Goal: Task Accomplishment & Management: Complete application form

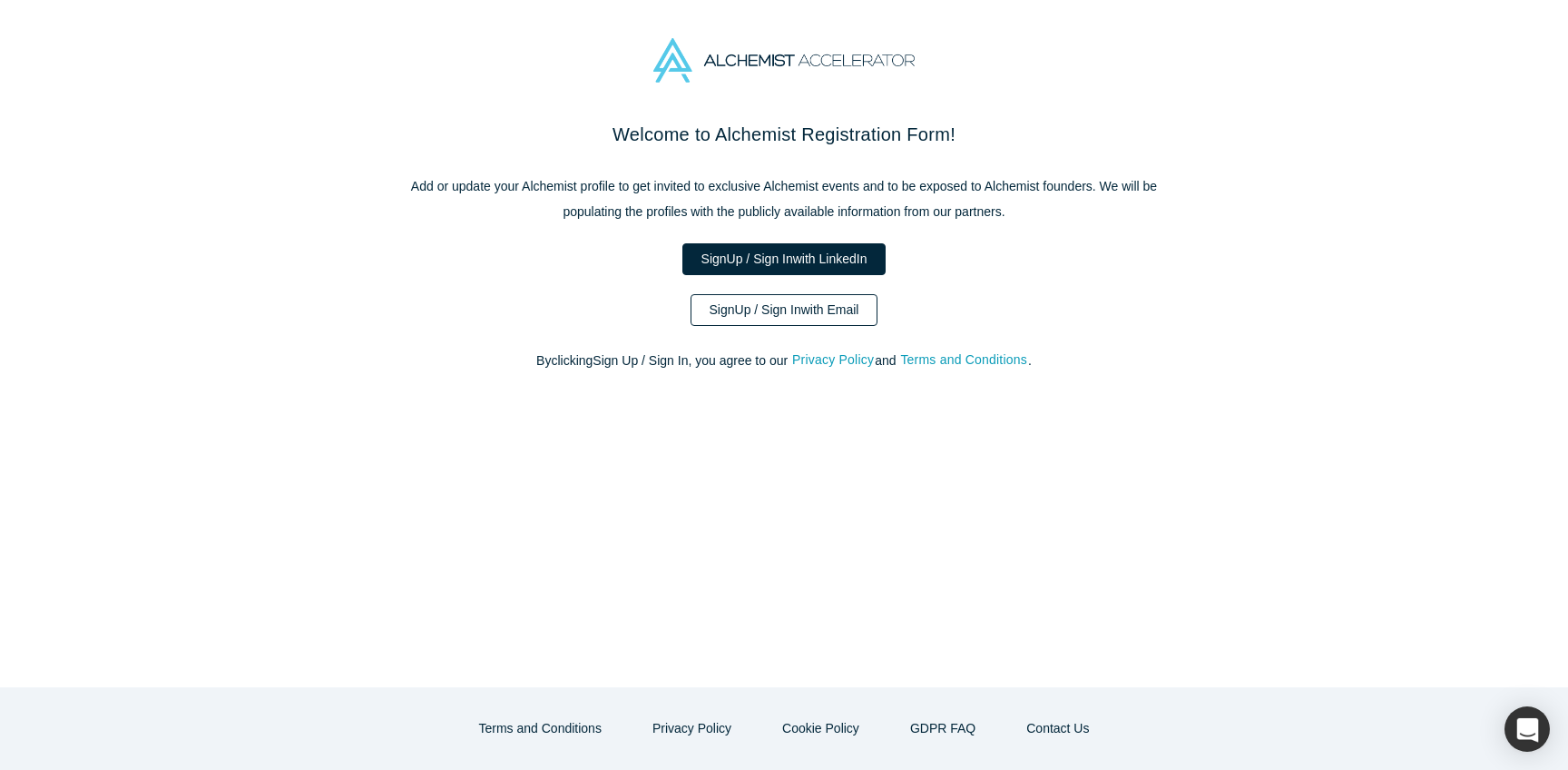
click at [768, 326] on link "Sign Up / Sign In with Email" at bounding box center [784, 310] width 188 height 32
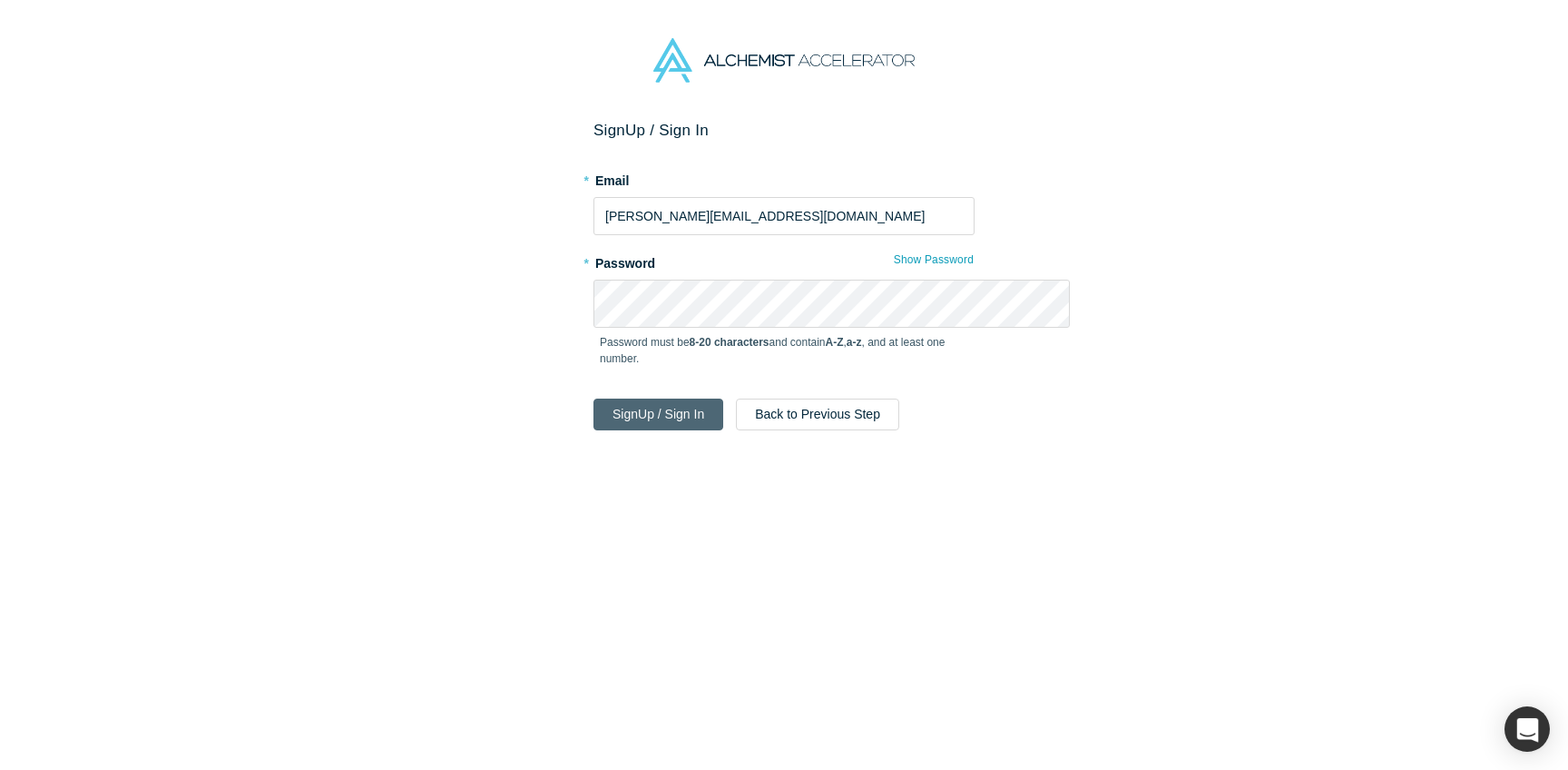
click at [677, 430] on button "Sign Up / Sign In" at bounding box center [658, 414] width 130 height 32
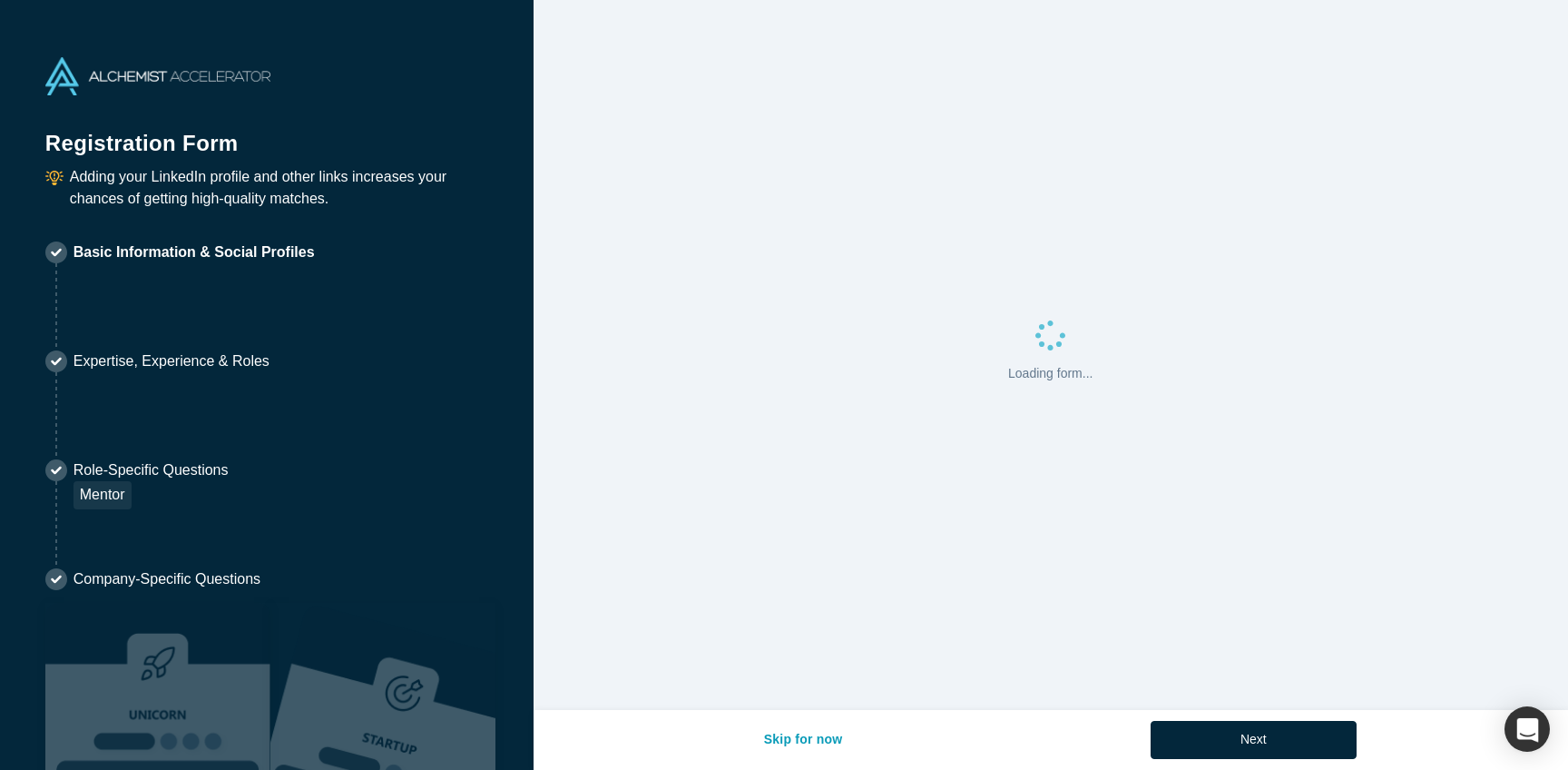
select select "US"
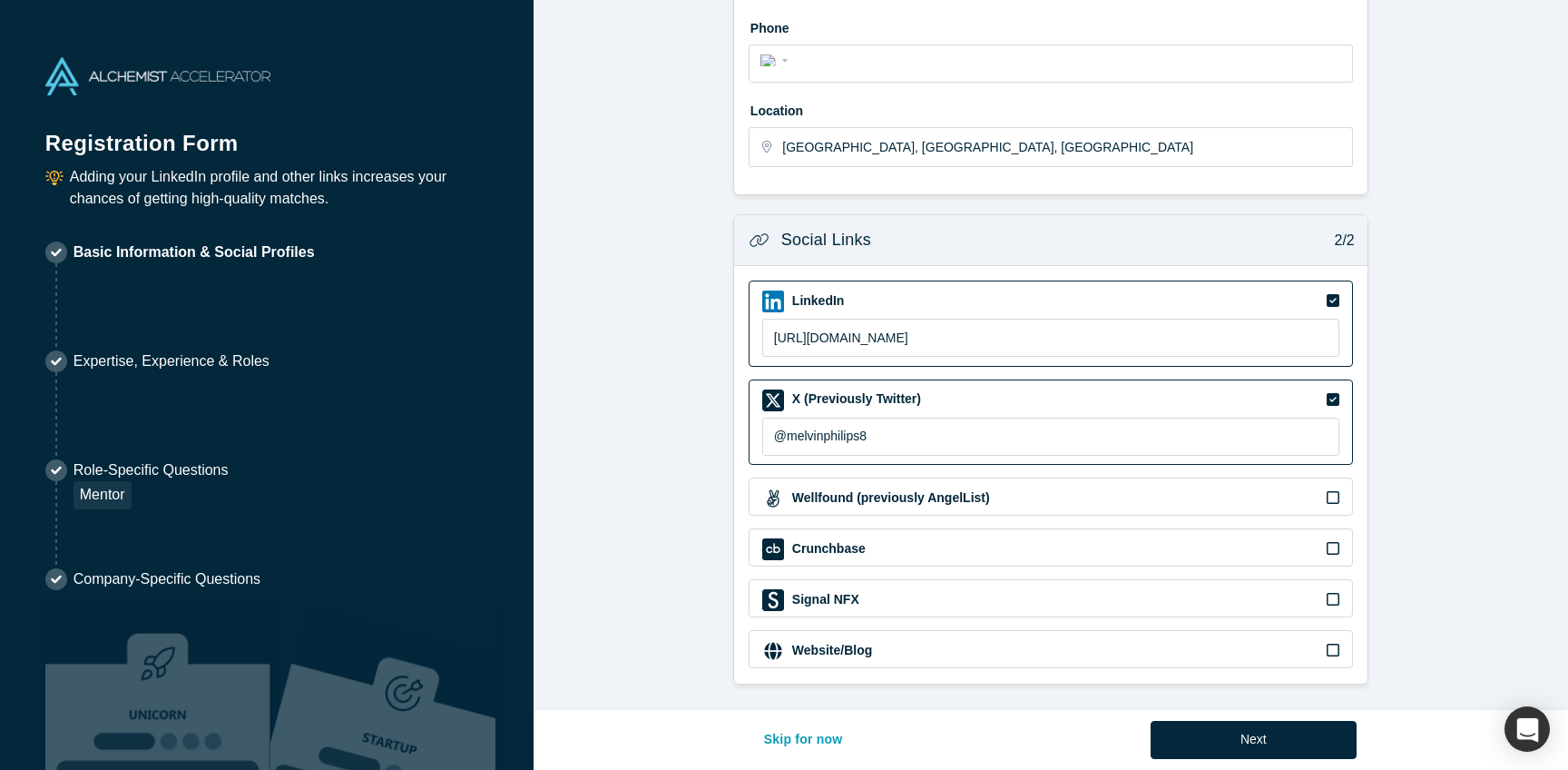
scroll to position [786, 0]
click at [1278, 720] on button "Next" at bounding box center [1255, 739] width 206 height 38
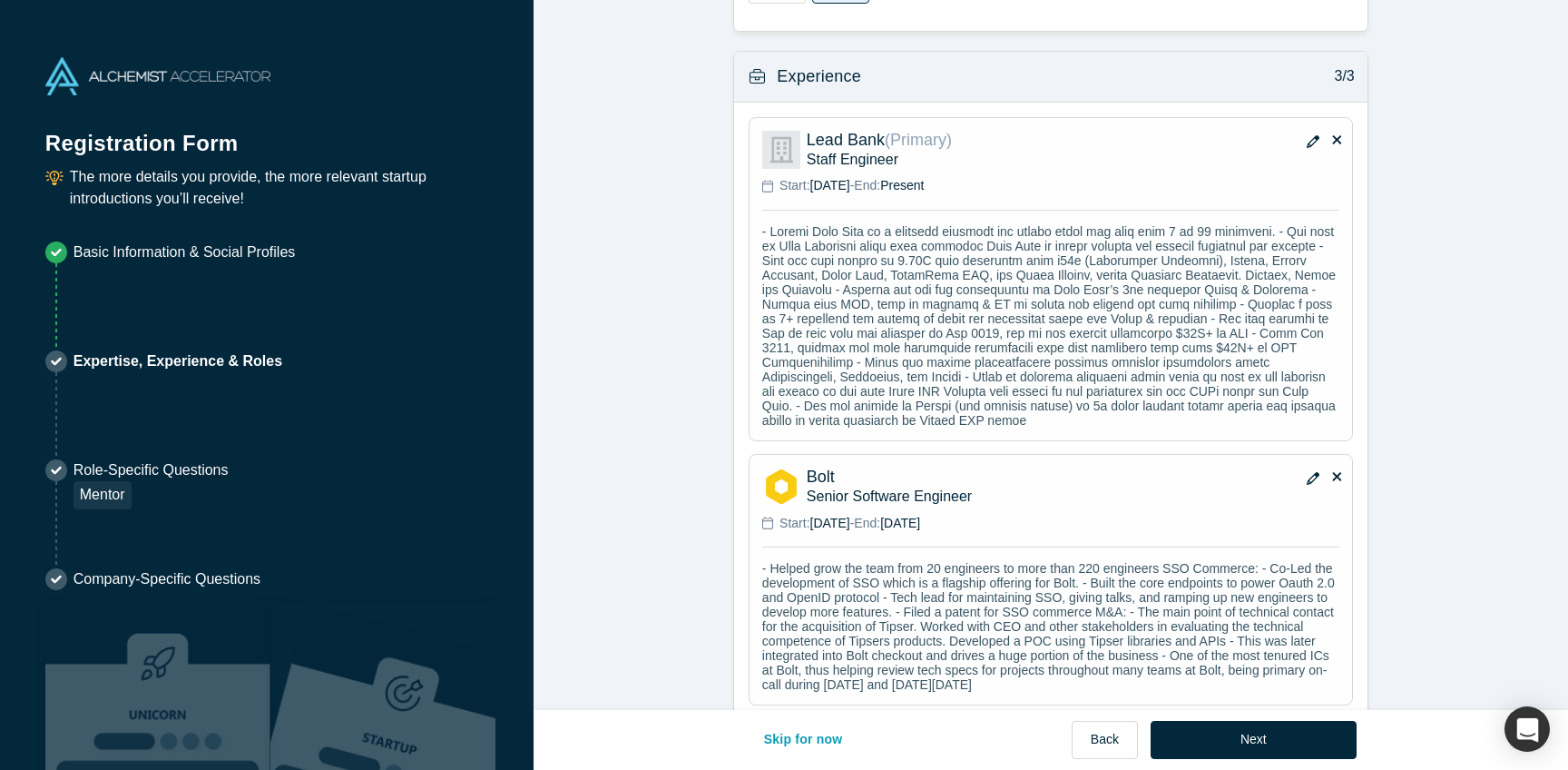
scroll to position [1423, 0]
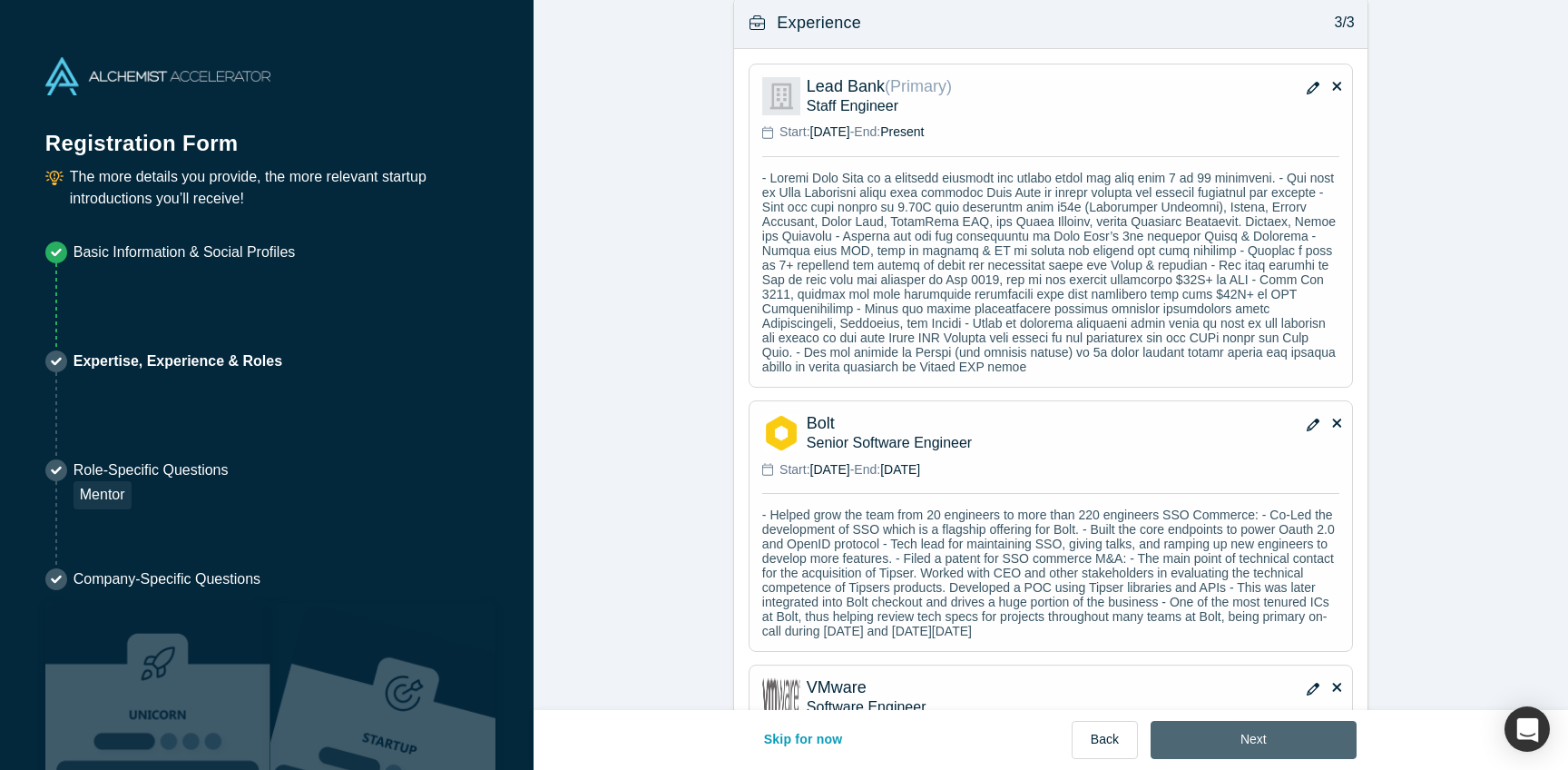
click at [1299, 738] on button "Next" at bounding box center [1255, 739] width 206 height 38
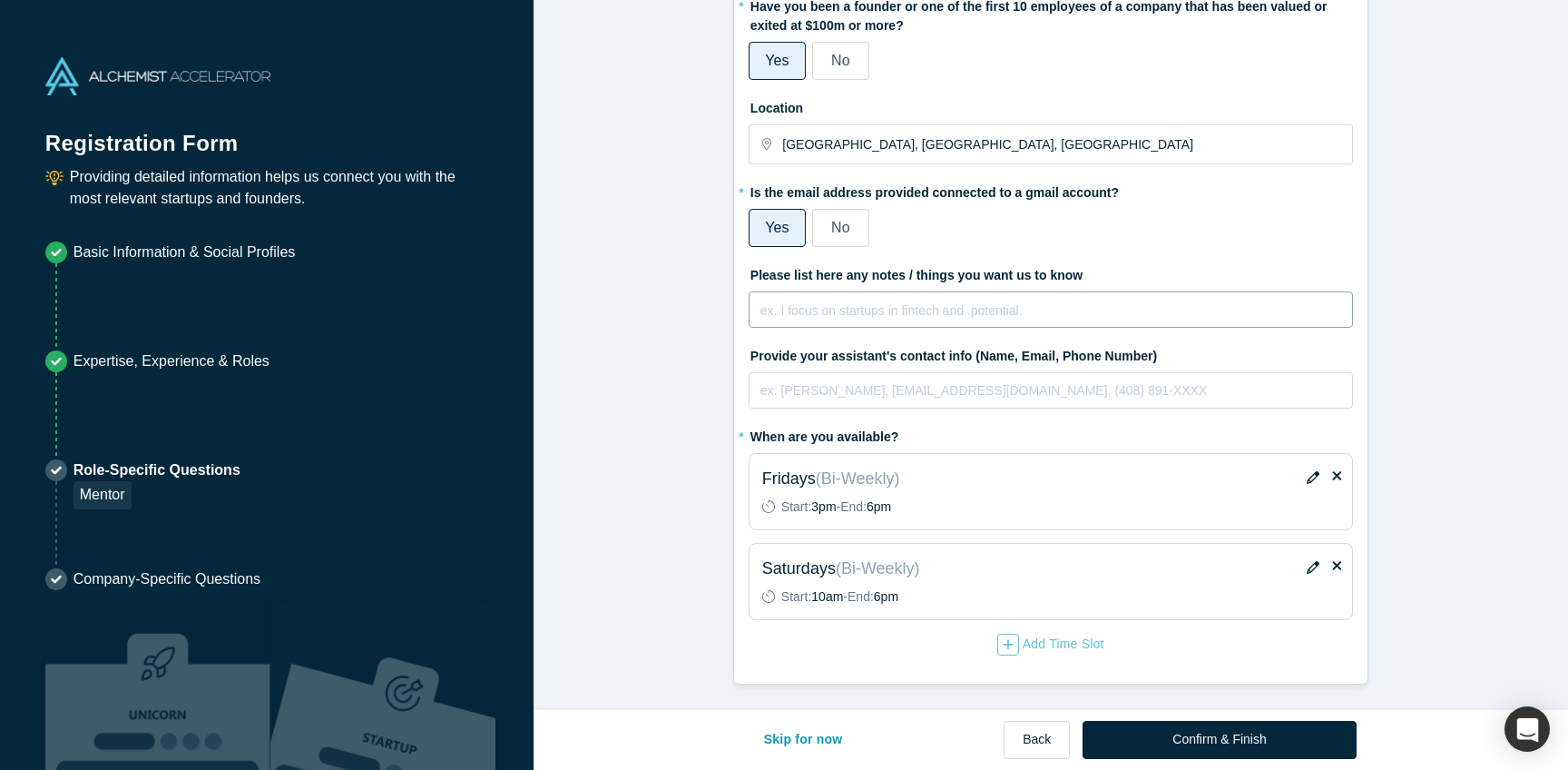
scroll to position [395, 0]
click at [1084, 634] on div "Add Time Slot" at bounding box center [1051, 644] width 107 height 22
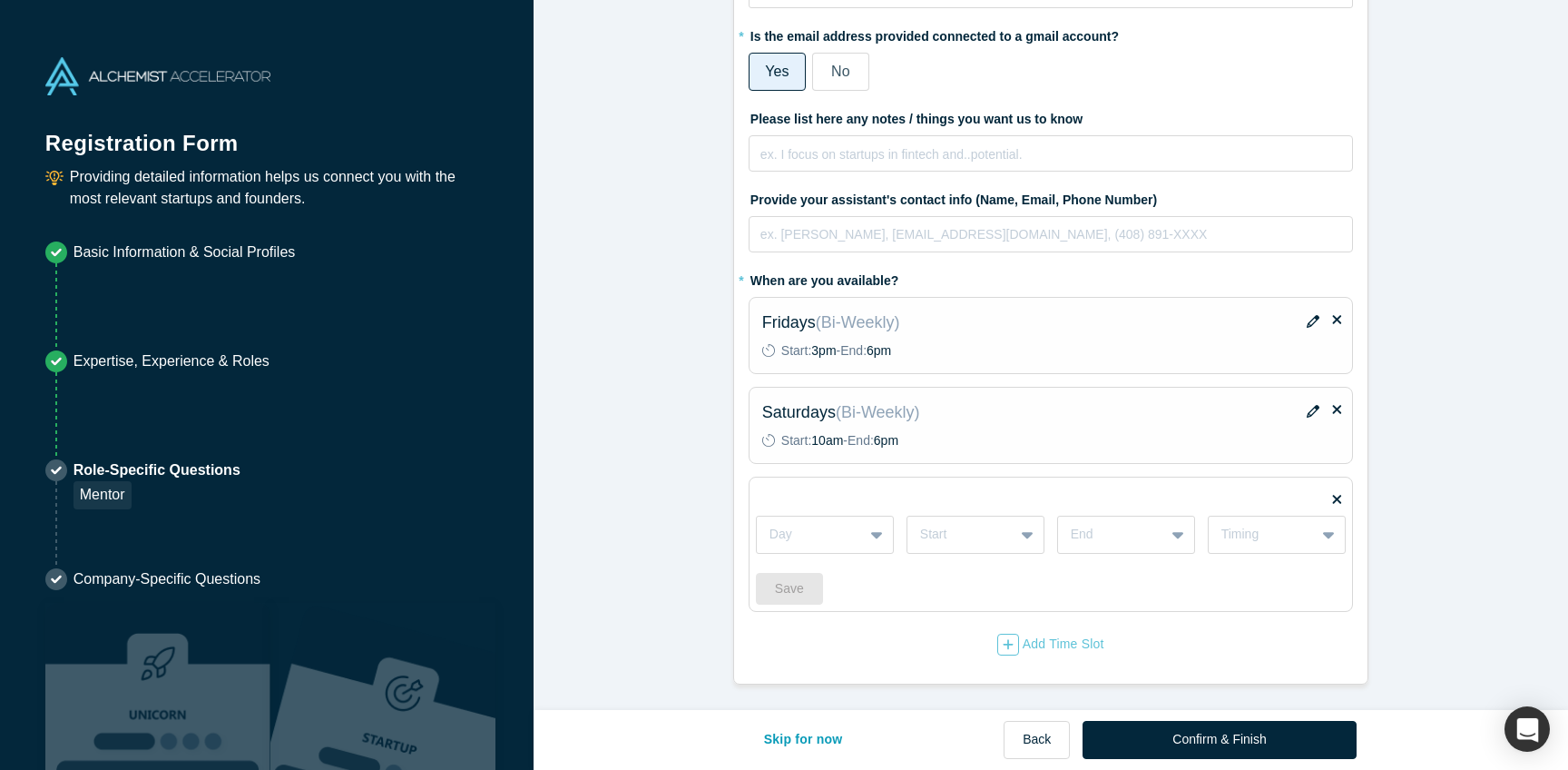
scroll to position [610, 0]
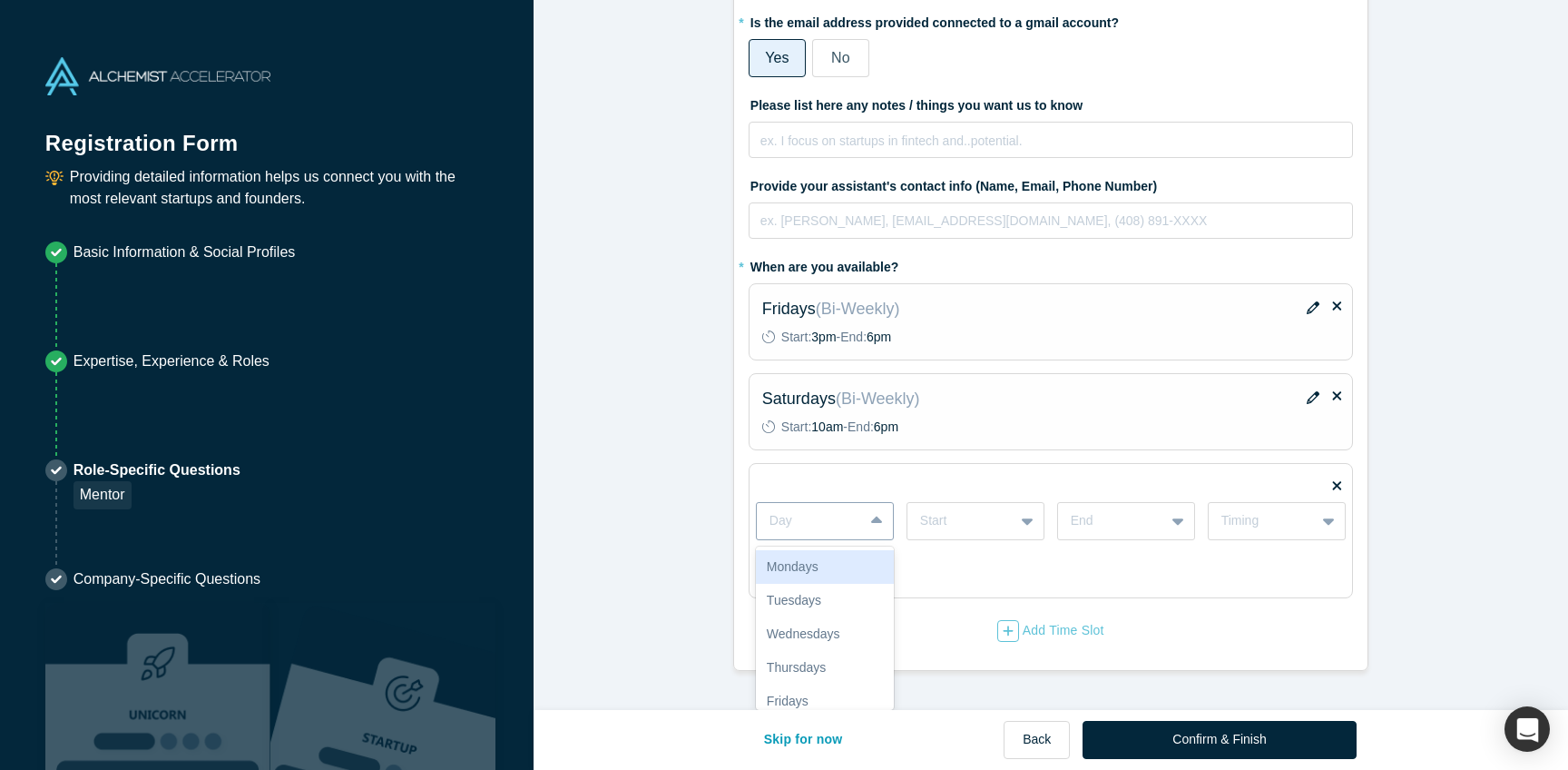
click at [839, 509] on div at bounding box center [810, 521] width 81 height 23
click at [830, 550] on div "Mondays" at bounding box center [825, 567] width 138 height 33
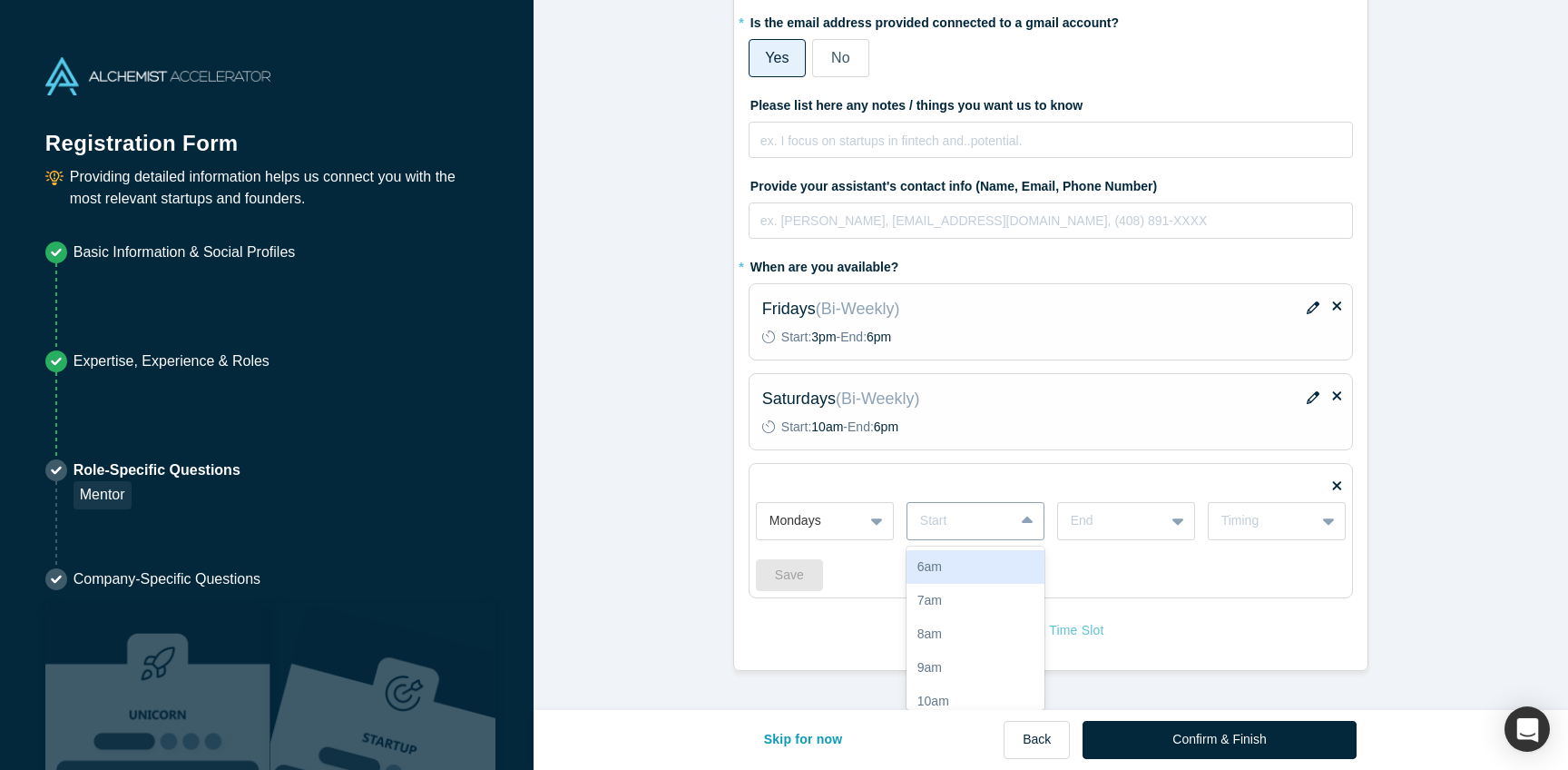
click at [963, 509] on div at bounding box center [960, 521] width 81 height 23
click at [961, 558] on div "3pm" at bounding box center [976, 551] width 138 height 33
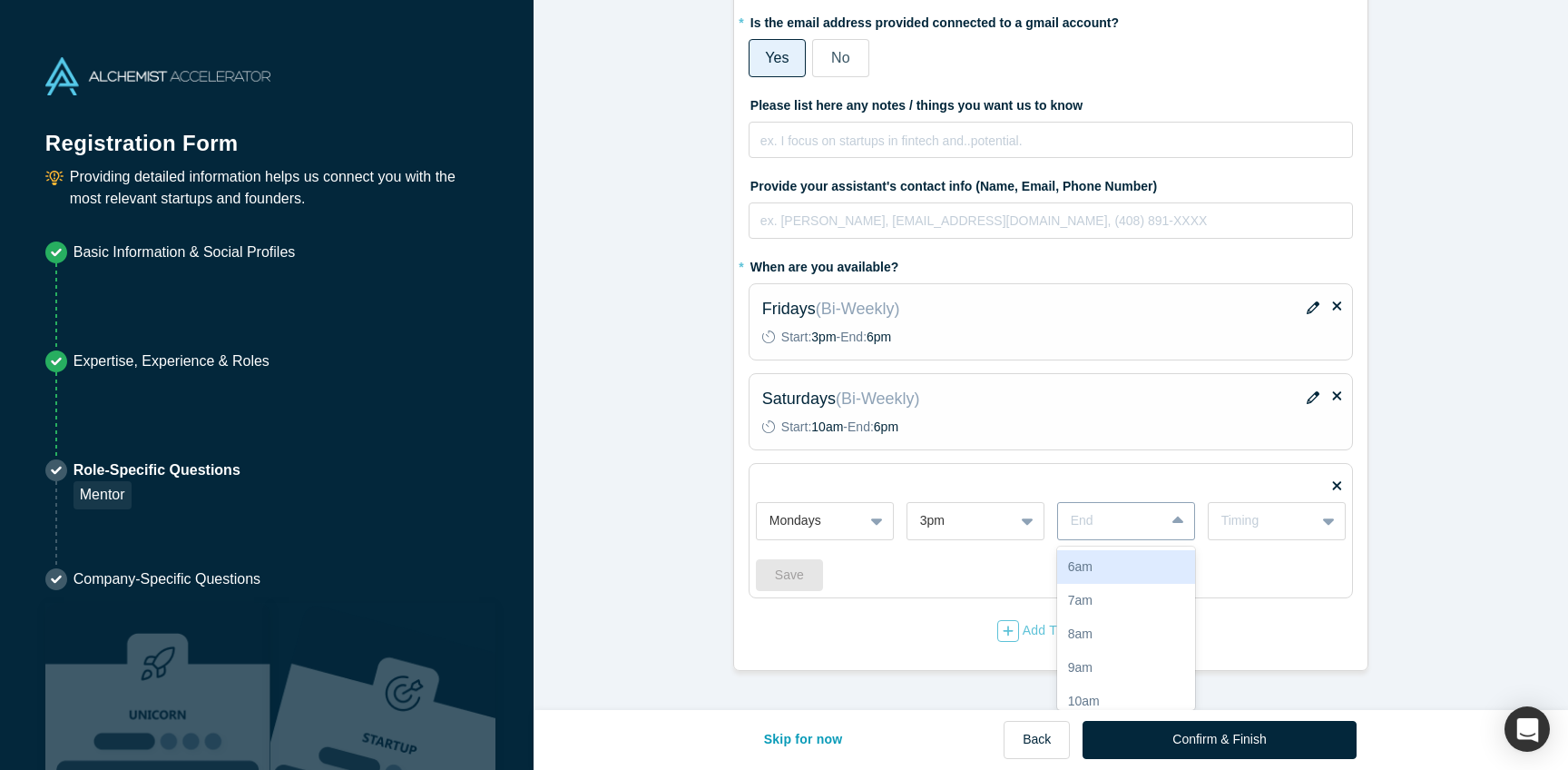
click at [1166, 504] on div at bounding box center [1180, 521] width 29 height 32
click at [1111, 587] on div "6pm" at bounding box center [1127, 569] width 138 height 33
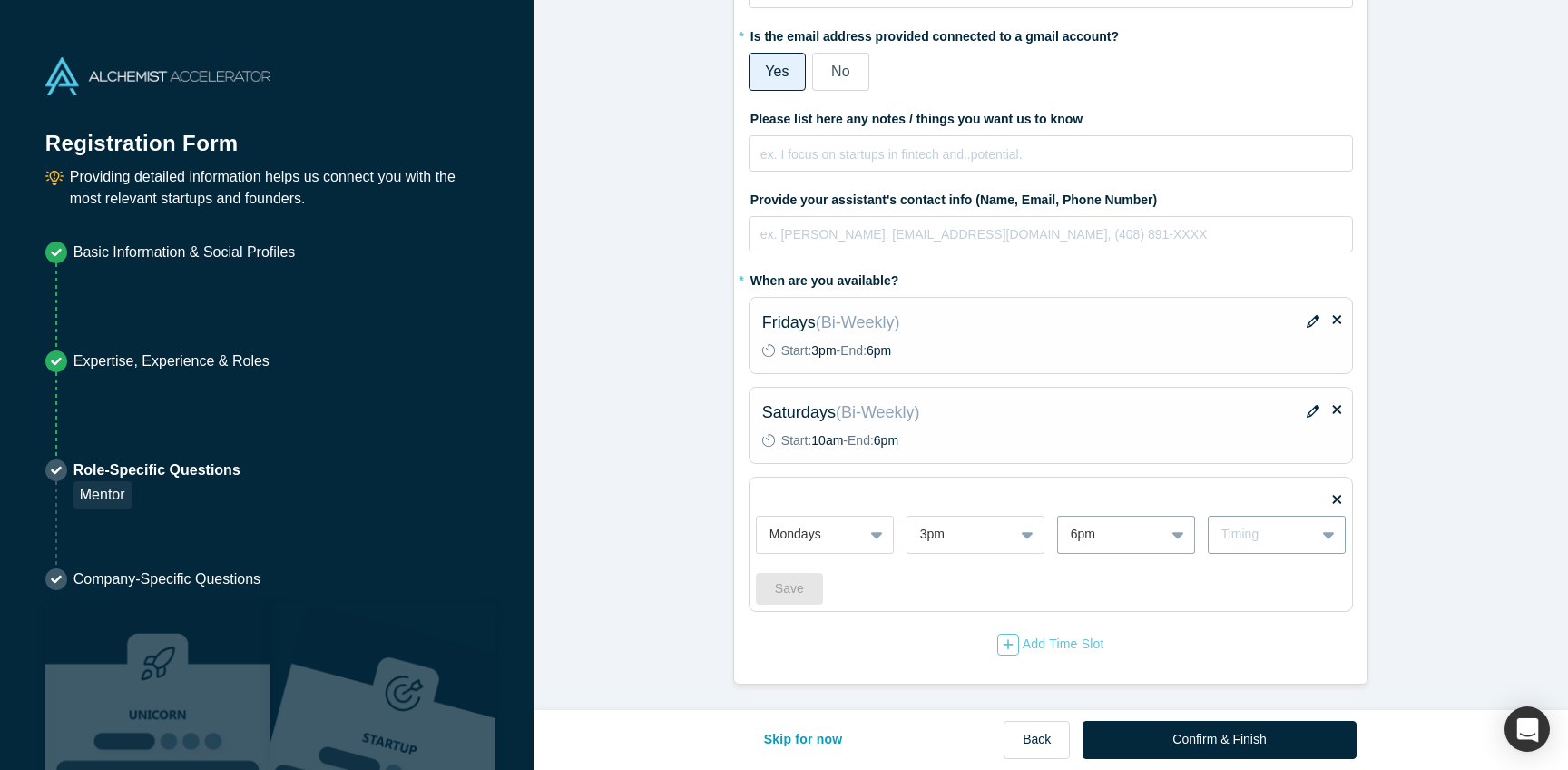
click at [1236, 524] on div "Timing" at bounding box center [1262, 534] width 81 height 19
click at [1244, 564] on div "Weekly" at bounding box center [1277, 580] width 138 height 33
click at [806, 572] on button "Save" at bounding box center [789, 588] width 67 height 32
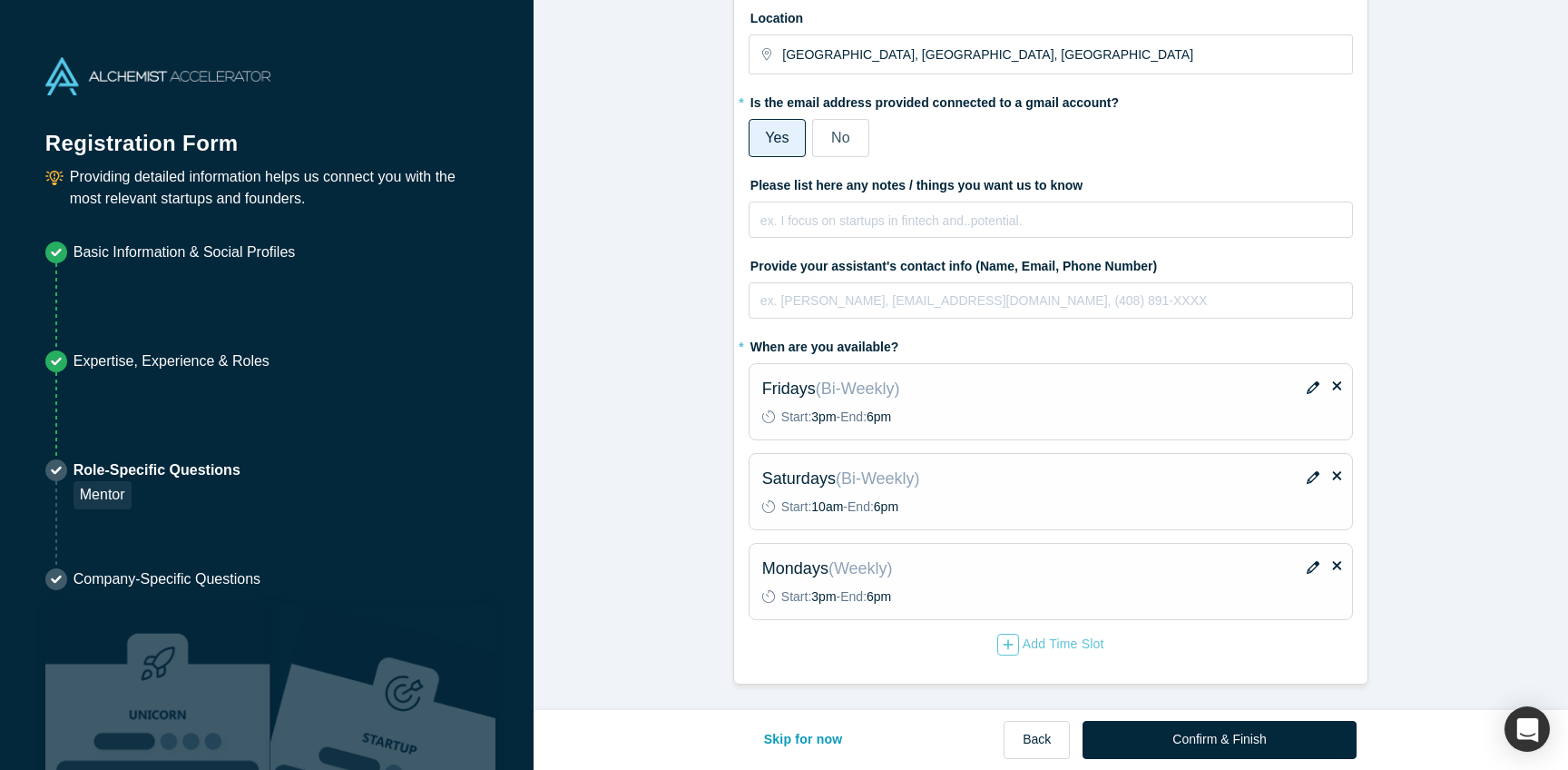
scroll to position [524, 0]
click at [1307, 471] on icon "button" at bounding box center [1313, 477] width 12 height 12
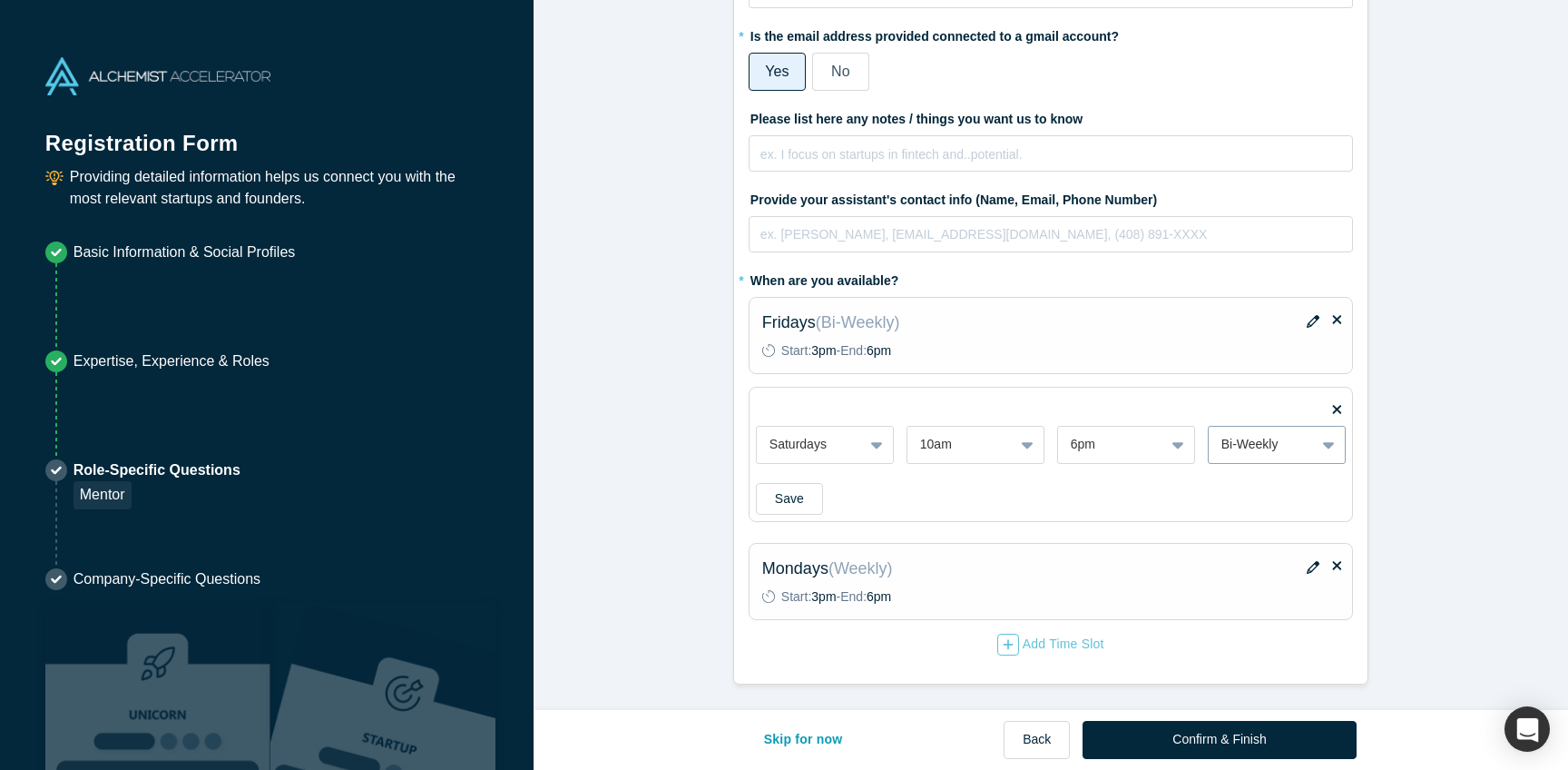
click at [1257, 454] on div "Bi-Weekly" at bounding box center [1262, 444] width 81 height 19
click at [1245, 507] on div "Weekly" at bounding box center [1277, 490] width 138 height 33
click at [796, 515] on button "Save" at bounding box center [789, 498] width 67 height 32
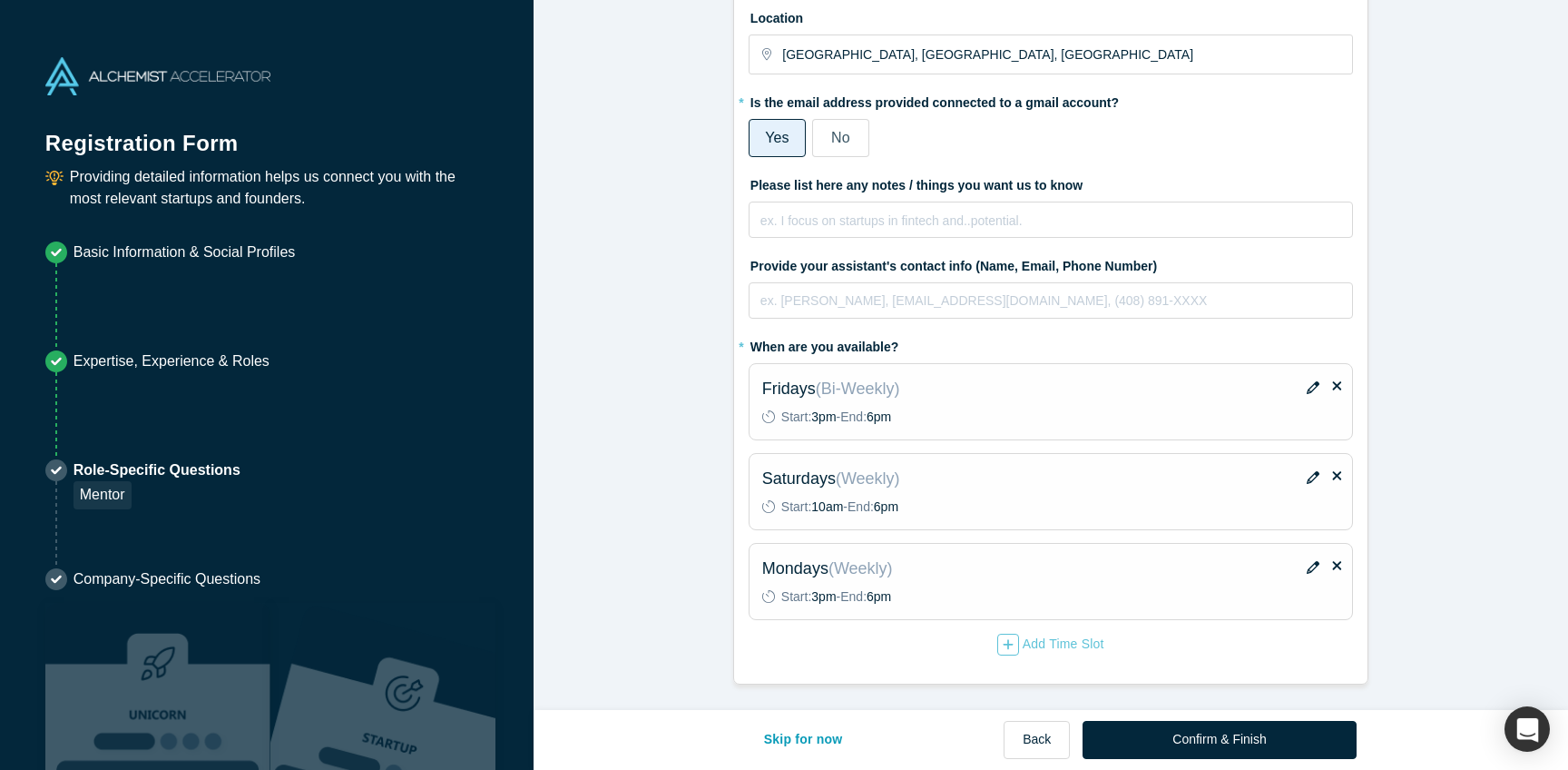
click at [1307, 381] on icon "button" at bounding box center [1313, 387] width 12 height 12
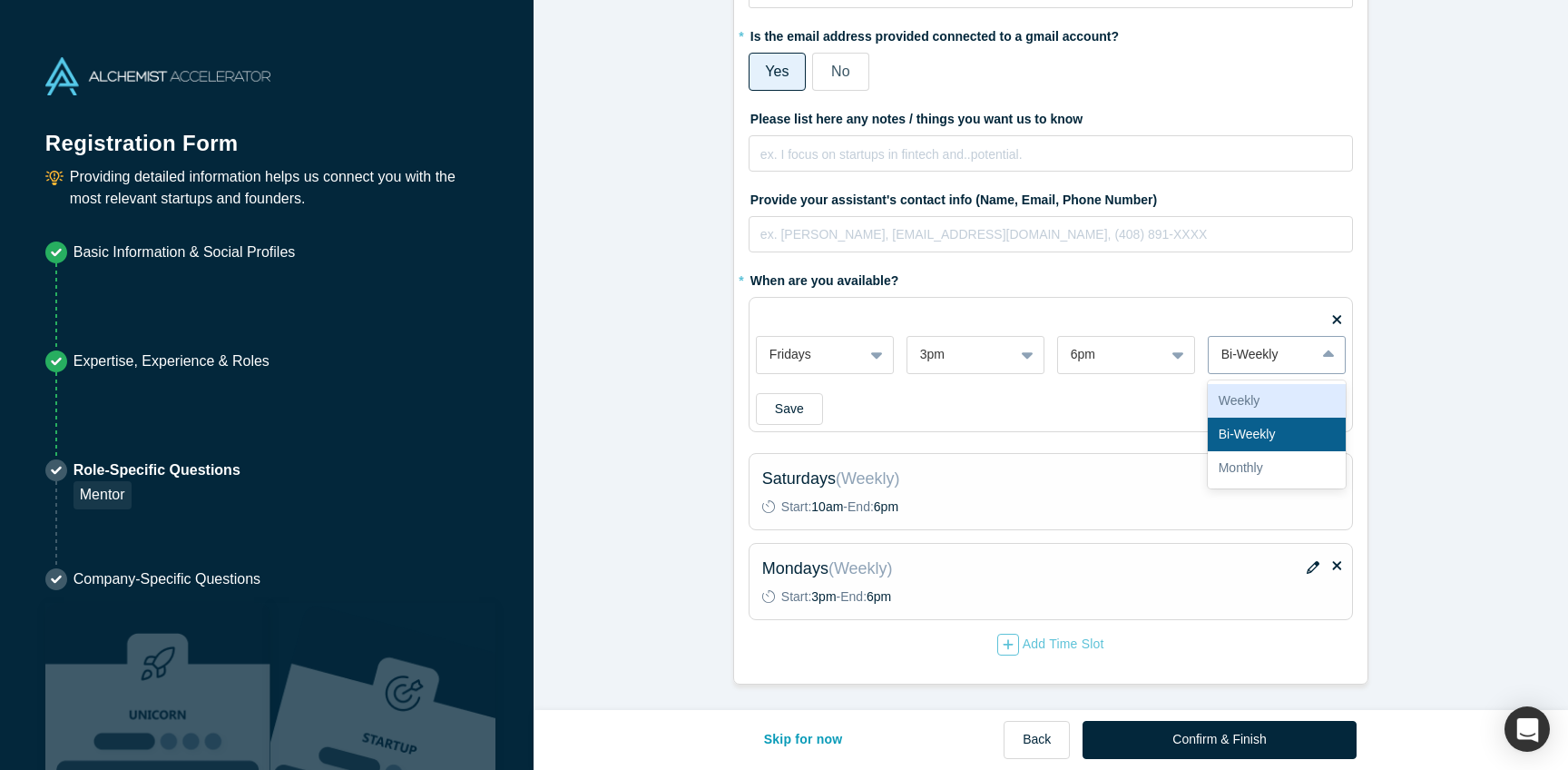
click at [1267, 353] on div "Bi-Weekly" at bounding box center [1262, 354] width 81 height 19
click at [1260, 394] on div "Weekly" at bounding box center [1277, 400] width 138 height 33
click at [815, 416] on button "Save" at bounding box center [789, 408] width 67 height 32
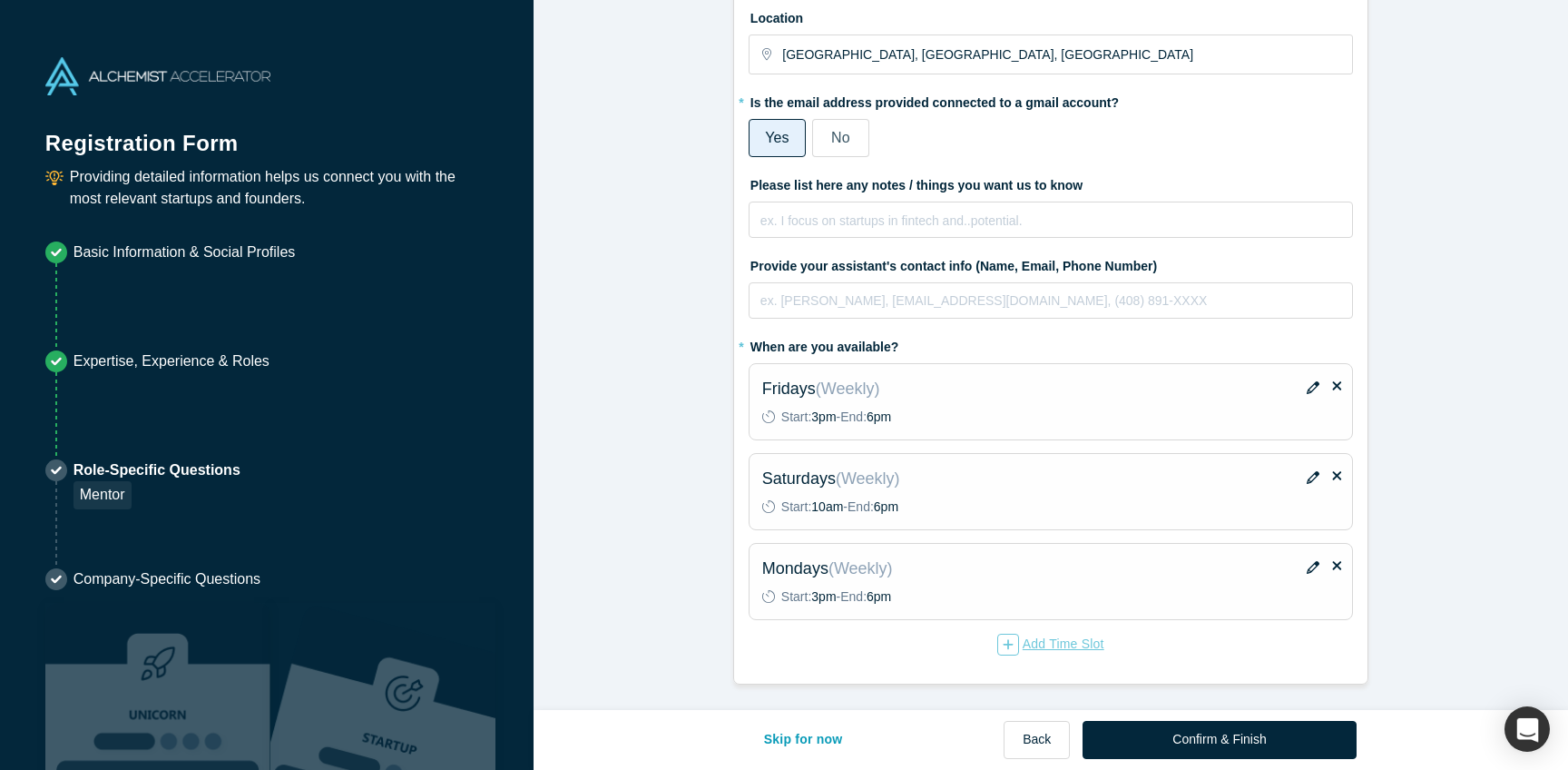
click at [1064, 633] on div "Add Time Slot" at bounding box center [1051, 644] width 107 height 22
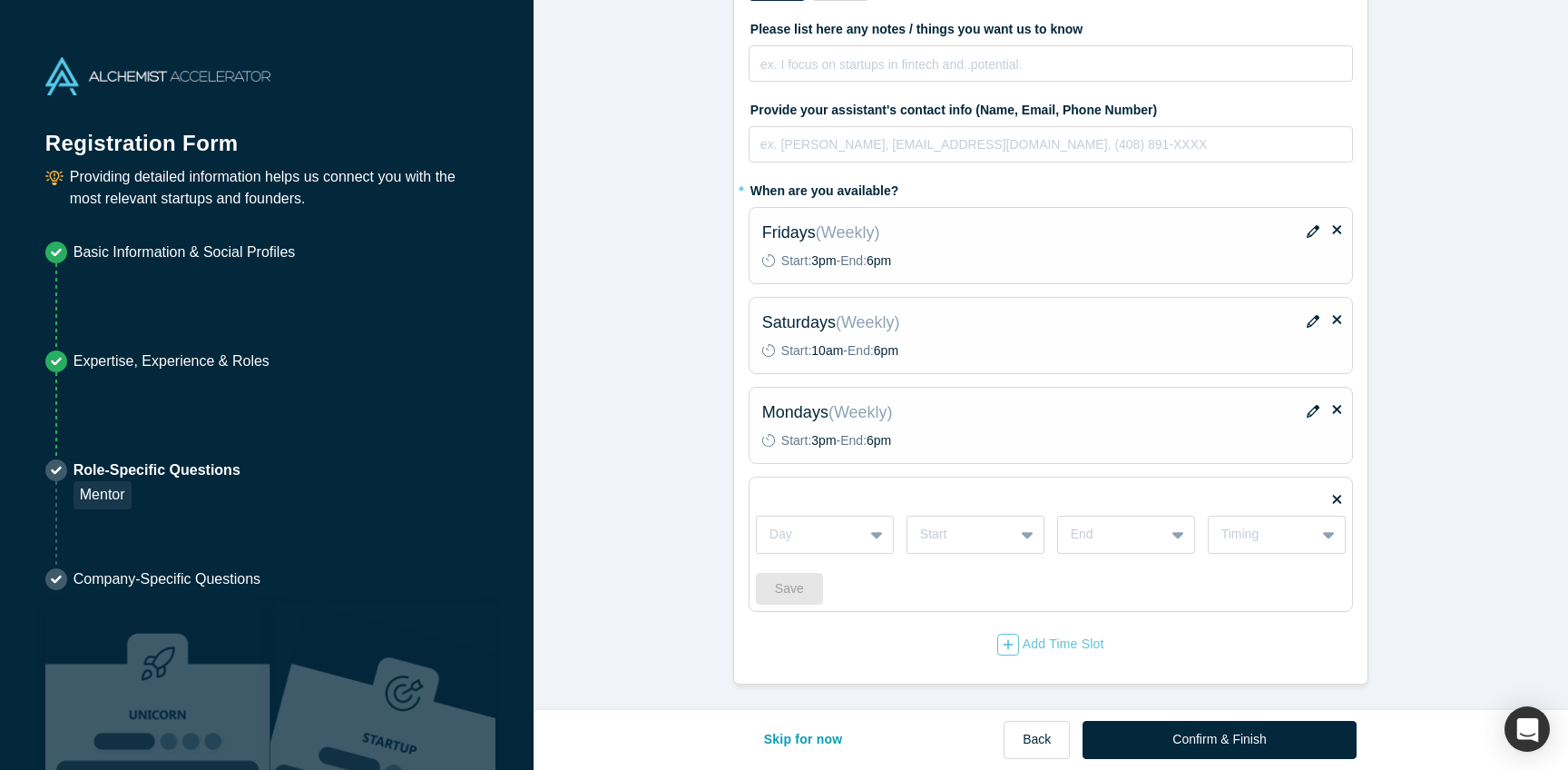
scroll to position [722, 0]
click at [835, 523] on div at bounding box center [810, 534] width 81 height 23
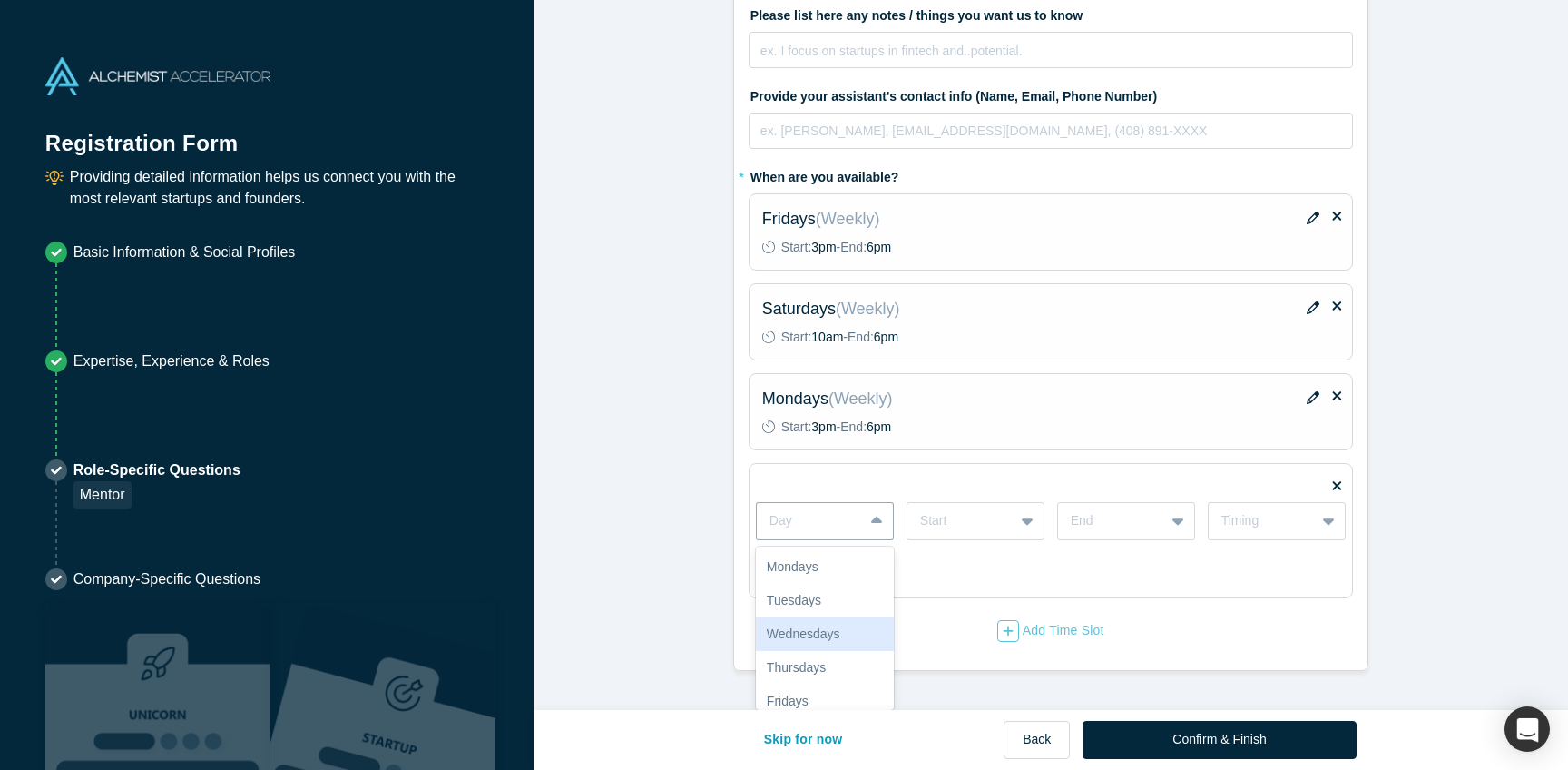
click at [832, 617] on div "Wednesdays" at bounding box center [825, 633] width 138 height 33
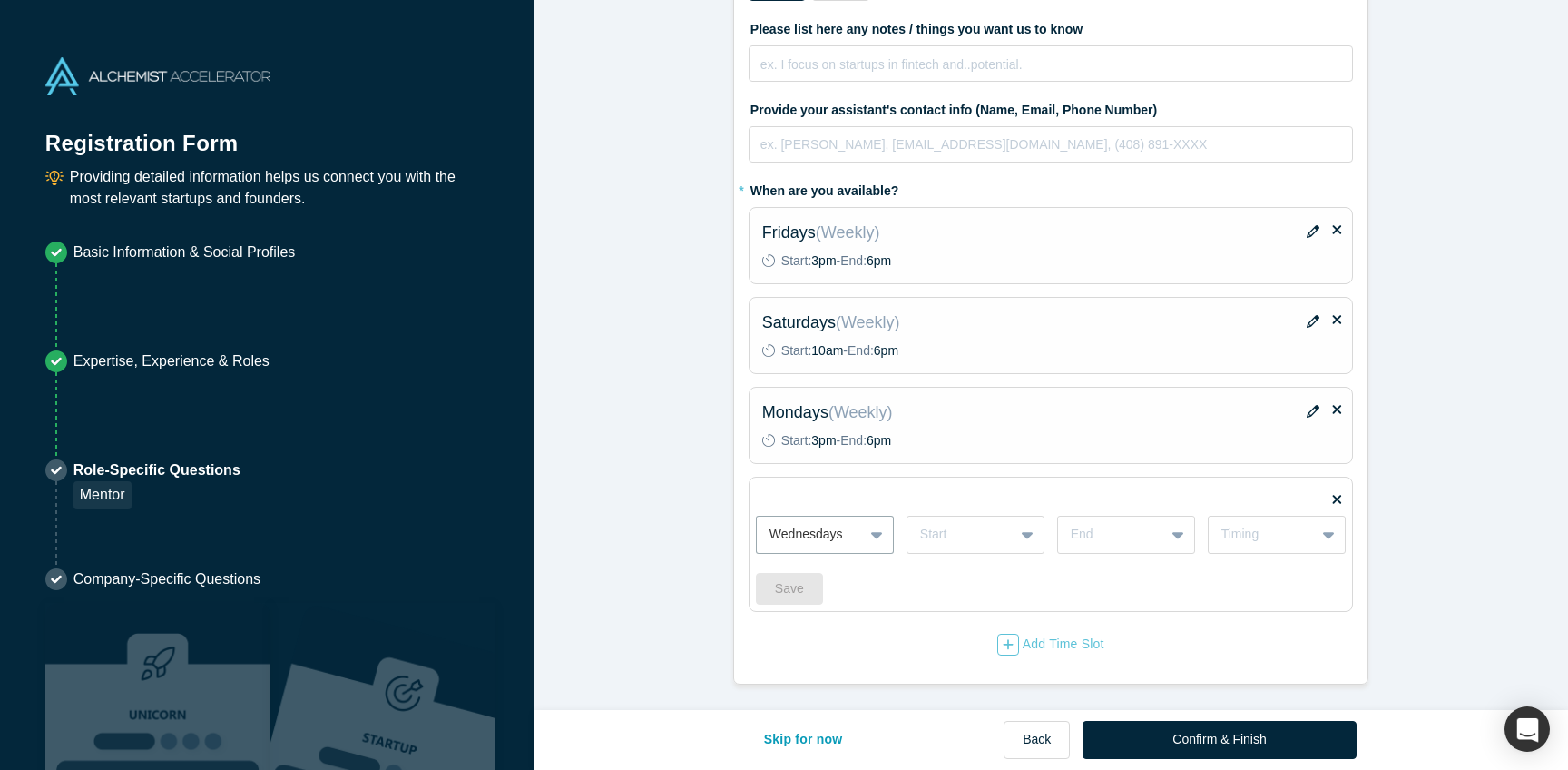
click at [973, 509] on div "option Wednesdays, selected. Wednesdays Start End Timing Save" at bounding box center [1050, 550] width 590 height 108
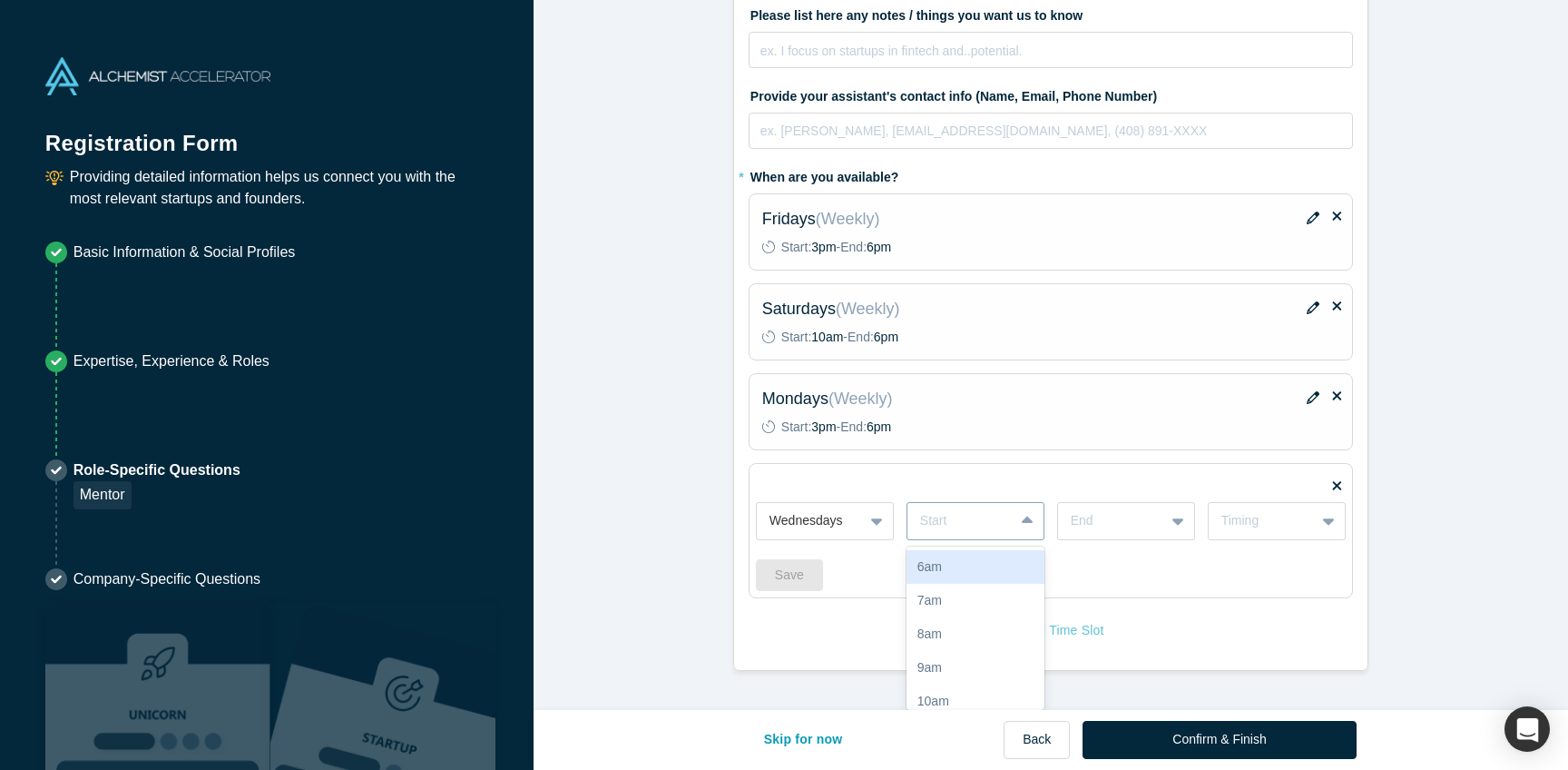
click at [982, 505] on div "Start" at bounding box center [960, 520] width 106 height 30
click at [970, 539] on div "3pm" at bounding box center [976, 522] width 138 height 33
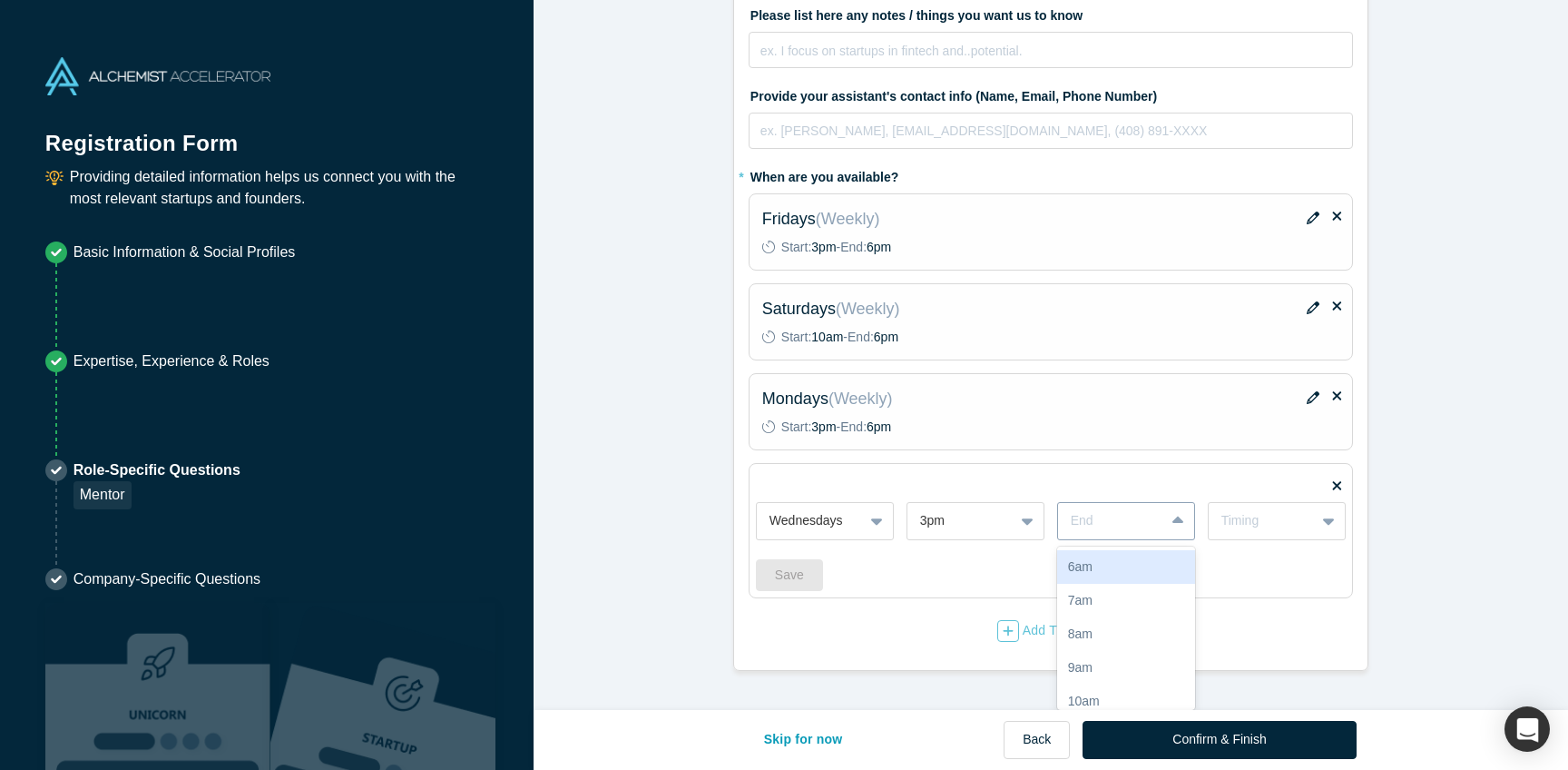
click at [1166, 504] on div at bounding box center [1180, 521] width 29 height 32
click at [1123, 639] on div "9pm" at bounding box center [1127, 655] width 138 height 33
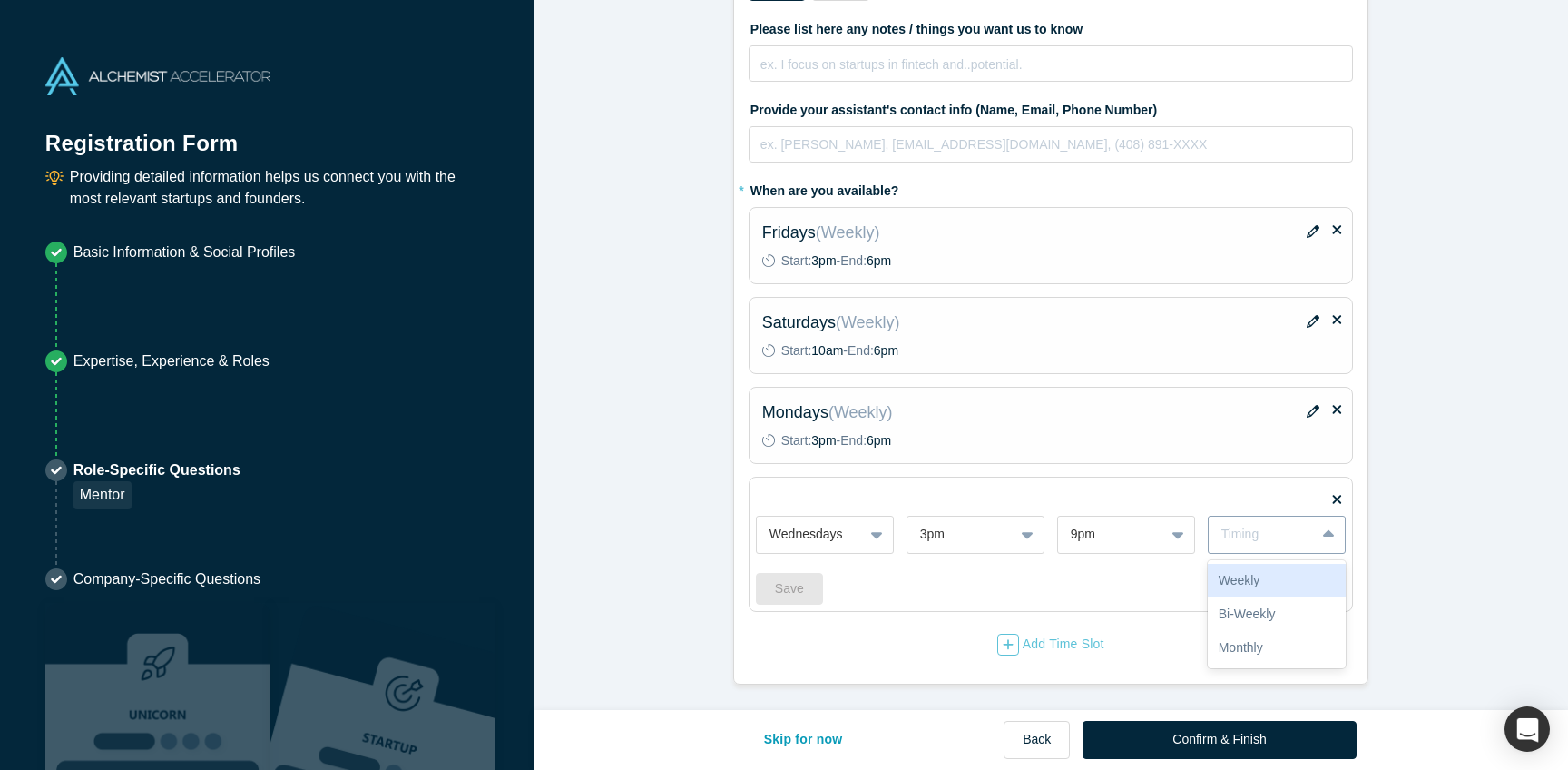
click at [1259, 516] on div "Timing" at bounding box center [1277, 535] width 138 height 38
click at [1251, 564] on div "Weekly" at bounding box center [1277, 580] width 138 height 33
click at [824, 572] on button "Save" at bounding box center [789, 588] width 67 height 32
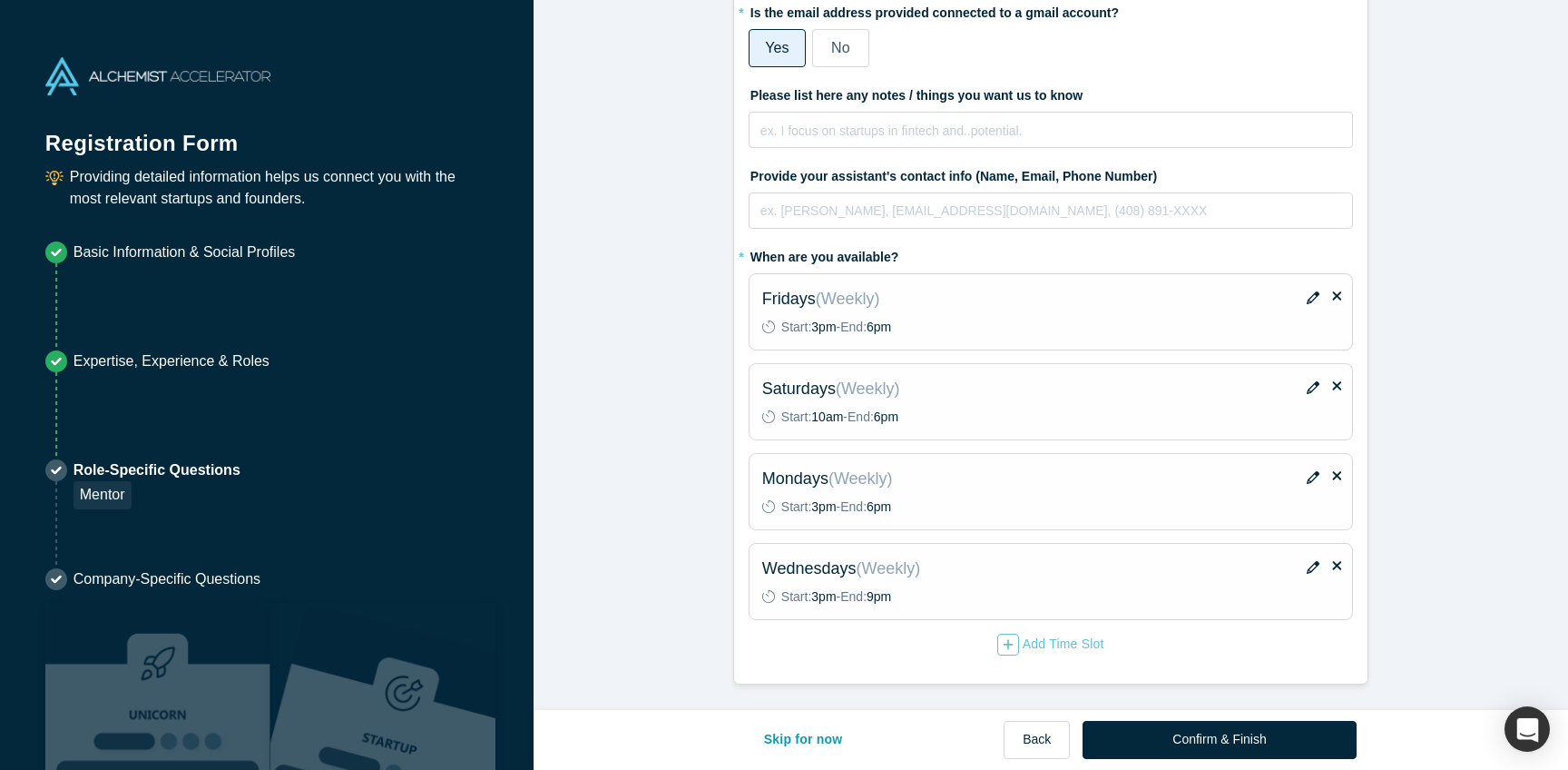
scroll to position [635, 0]
click at [1307, 471] on icon "button" at bounding box center [1313, 477] width 12 height 12
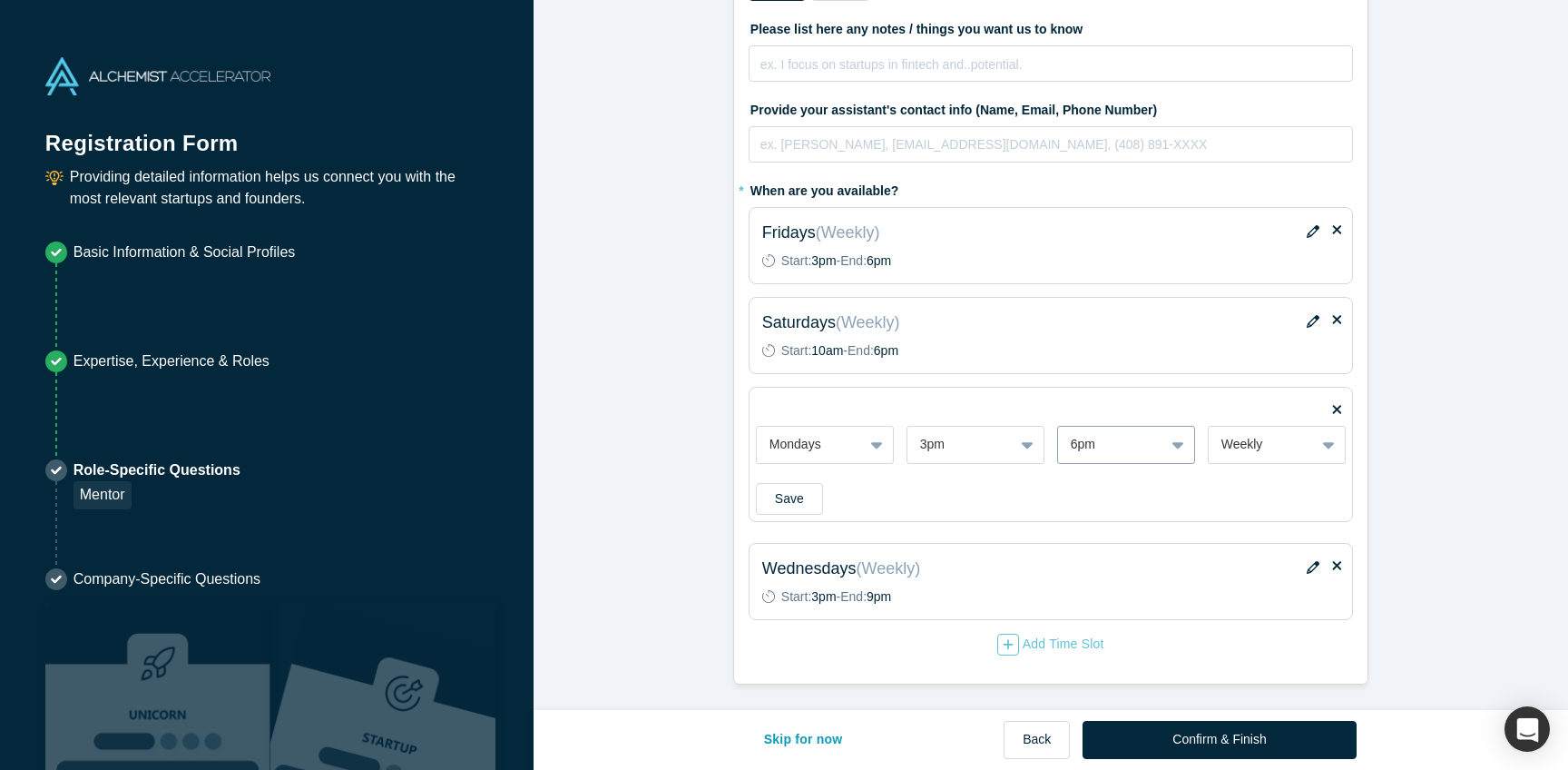
click at [1127, 456] on div at bounding box center [1111, 444] width 81 height 23
click at [1119, 595] on div "9pm" at bounding box center [1127, 579] width 138 height 33
click at [812, 515] on button "Save" at bounding box center [789, 498] width 67 height 32
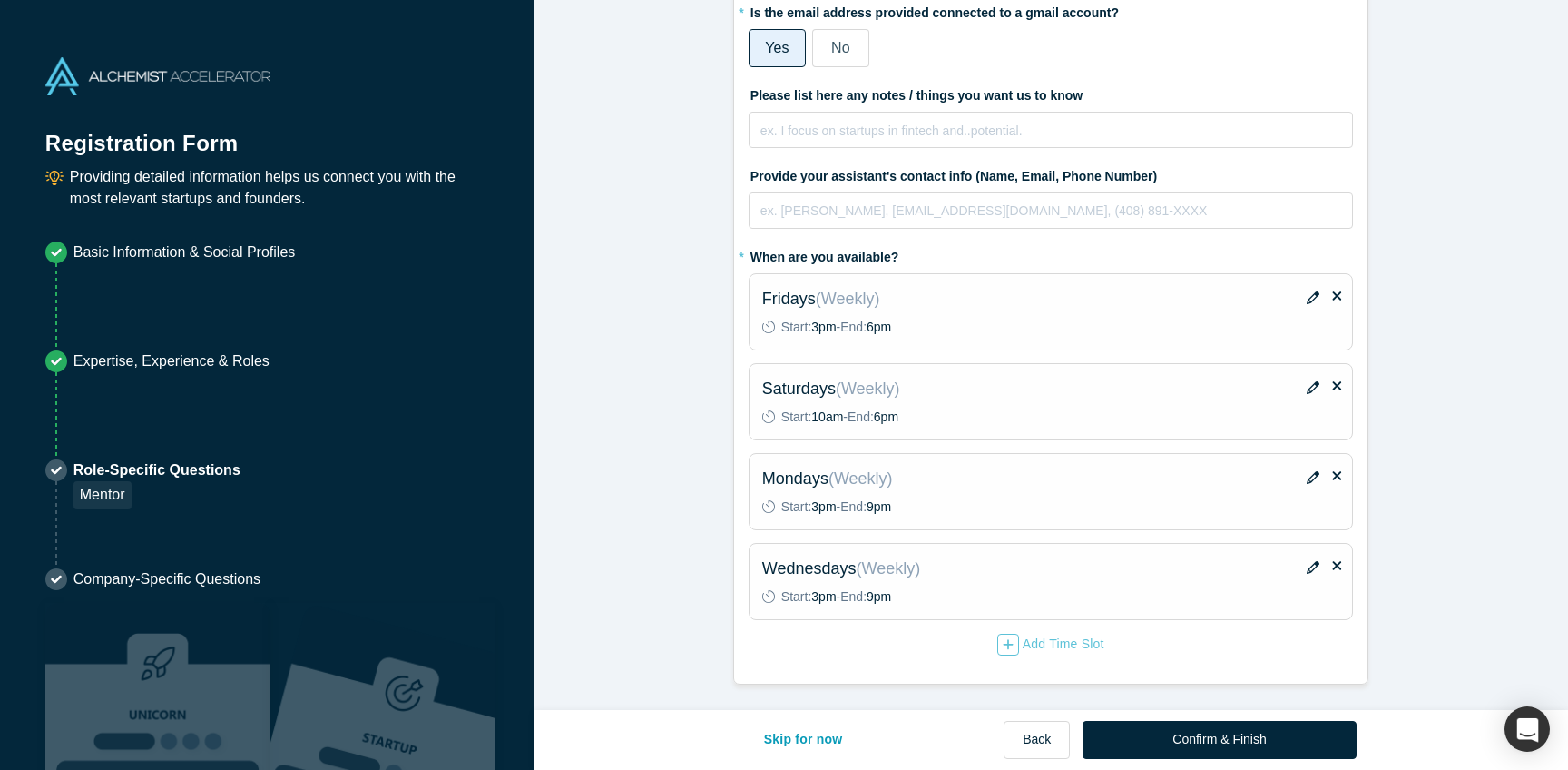
scroll to position [635, 0]
click at [1307, 381] on icon "button" at bounding box center [1313, 387] width 12 height 12
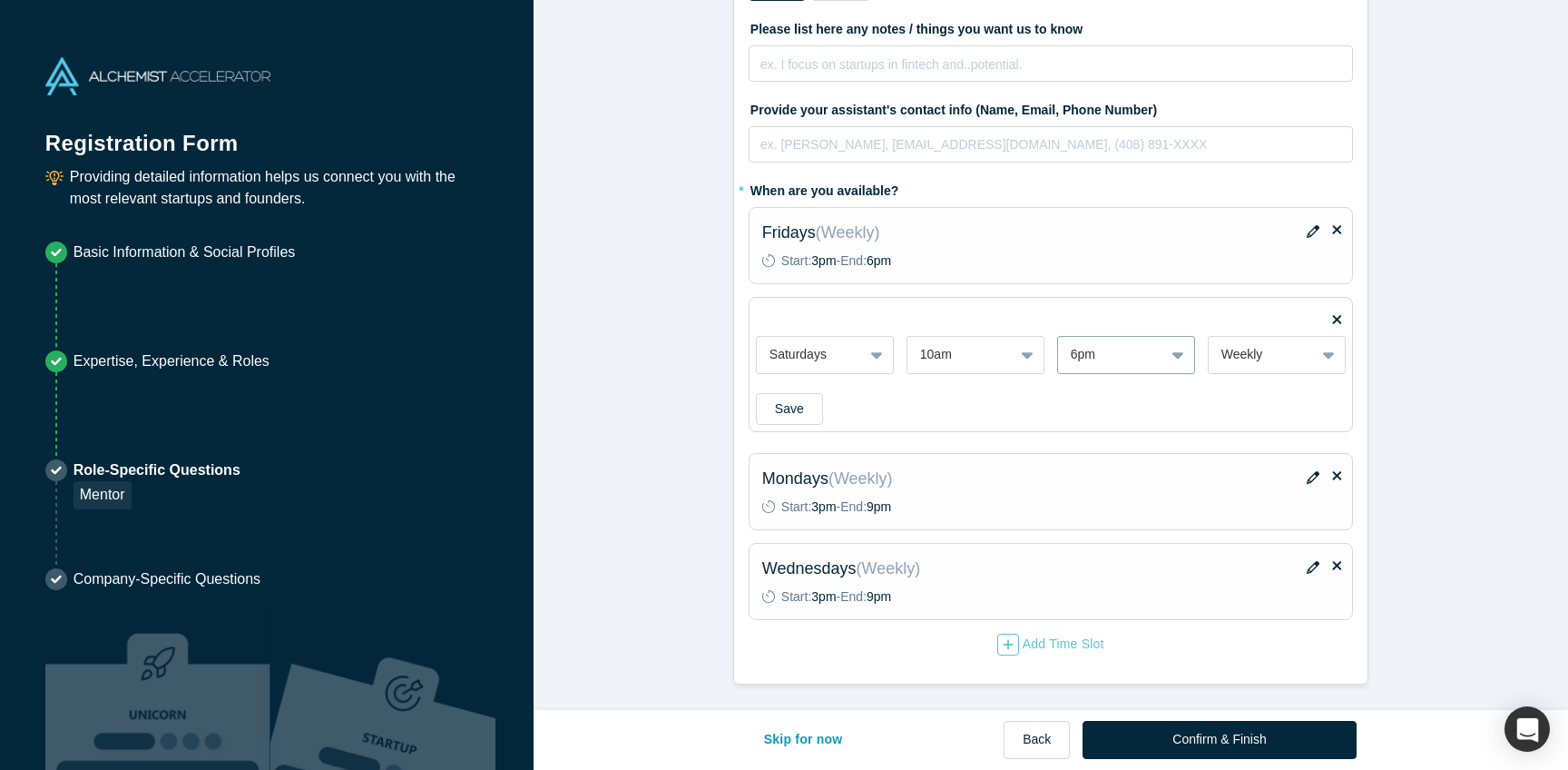
click at [1101, 349] on div at bounding box center [1111, 354] width 81 height 23
click at [1114, 480] on div "9pm" at bounding box center [1127, 489] width 138 height 33
click at [800, 406] on button "Save" at bounding box center [789, 408] width 67 height 32
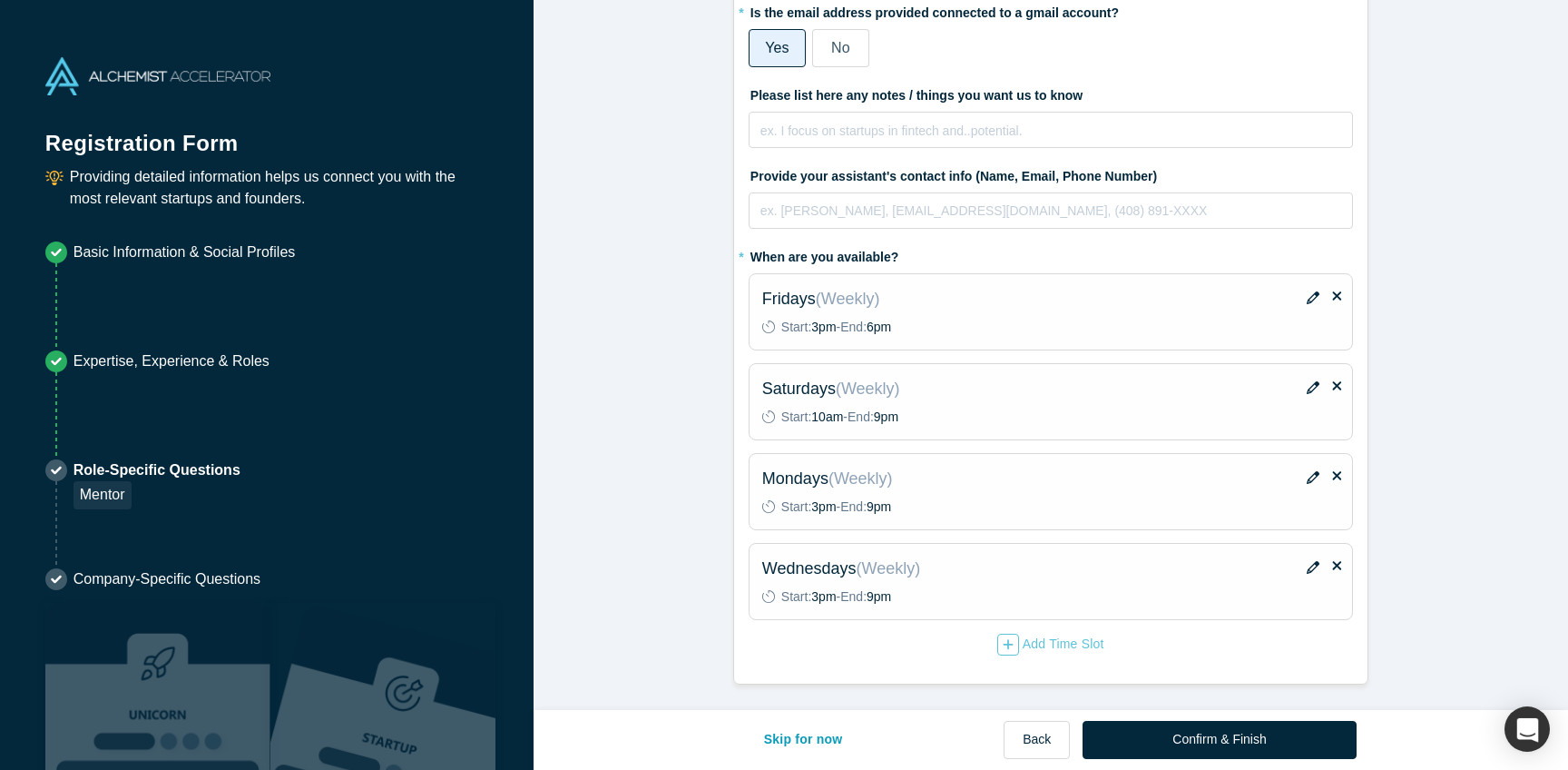
scroll to position [635, 0]
click at [1307, 291] on icon "button" at bounding box center [1313, 297] width 12 height 12
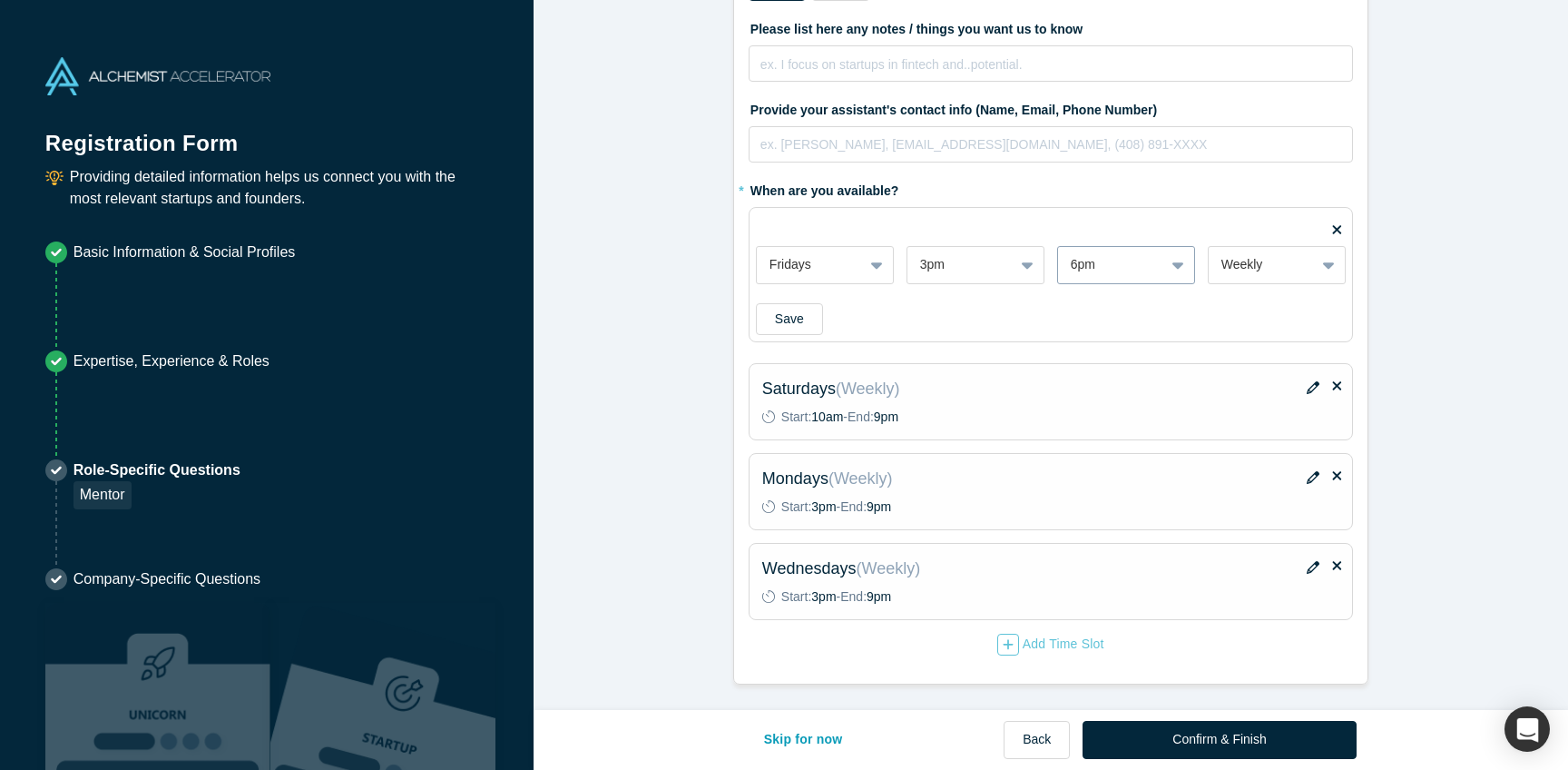
click at [1120, 253] on div at bounding box center [1111, 265] width 81 height 23
click at [1112, 383] on div "9pm" at bounding box center [1127, 399] width 138 height 33
click at [807, 309] on button "Save" at bounding box center [789, 318] width 67 height 32
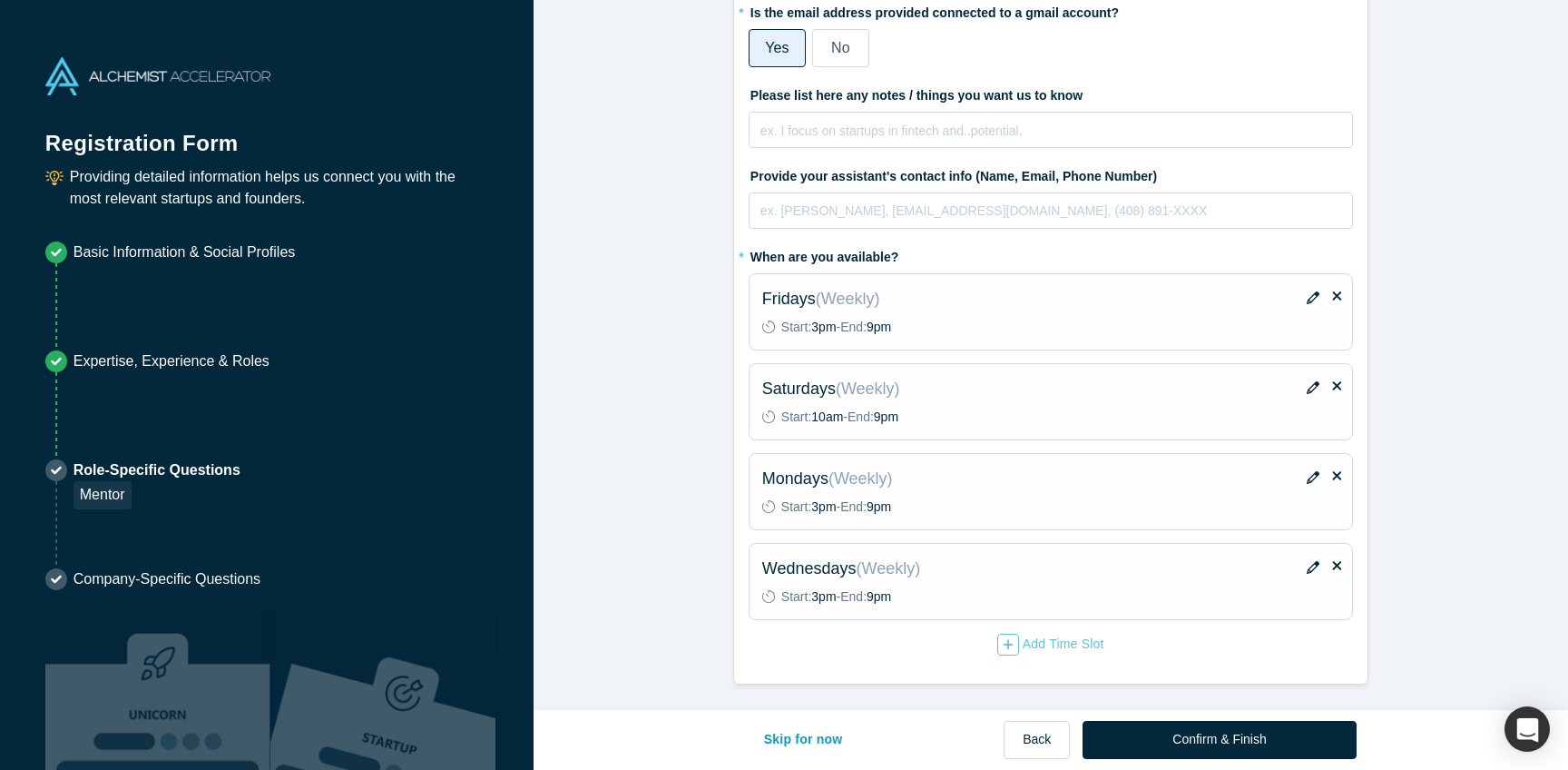
scroll to position [640, 0]
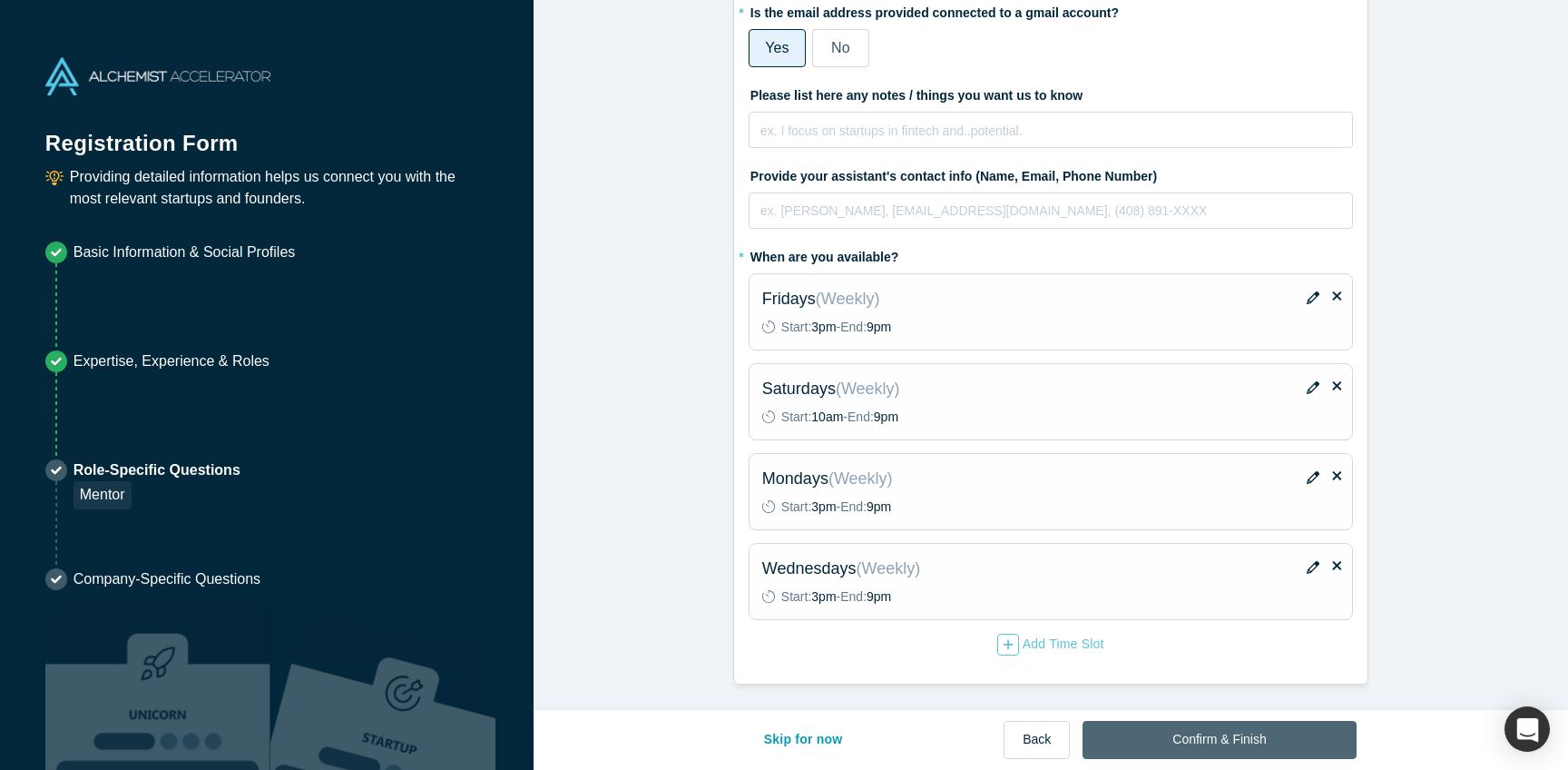
click at [1284, 721] on button "Confirm & Finish" at bounding box center [1219, 739] width 273 height 38
